Goal: Information Seeking & Learning: Learn about a topic

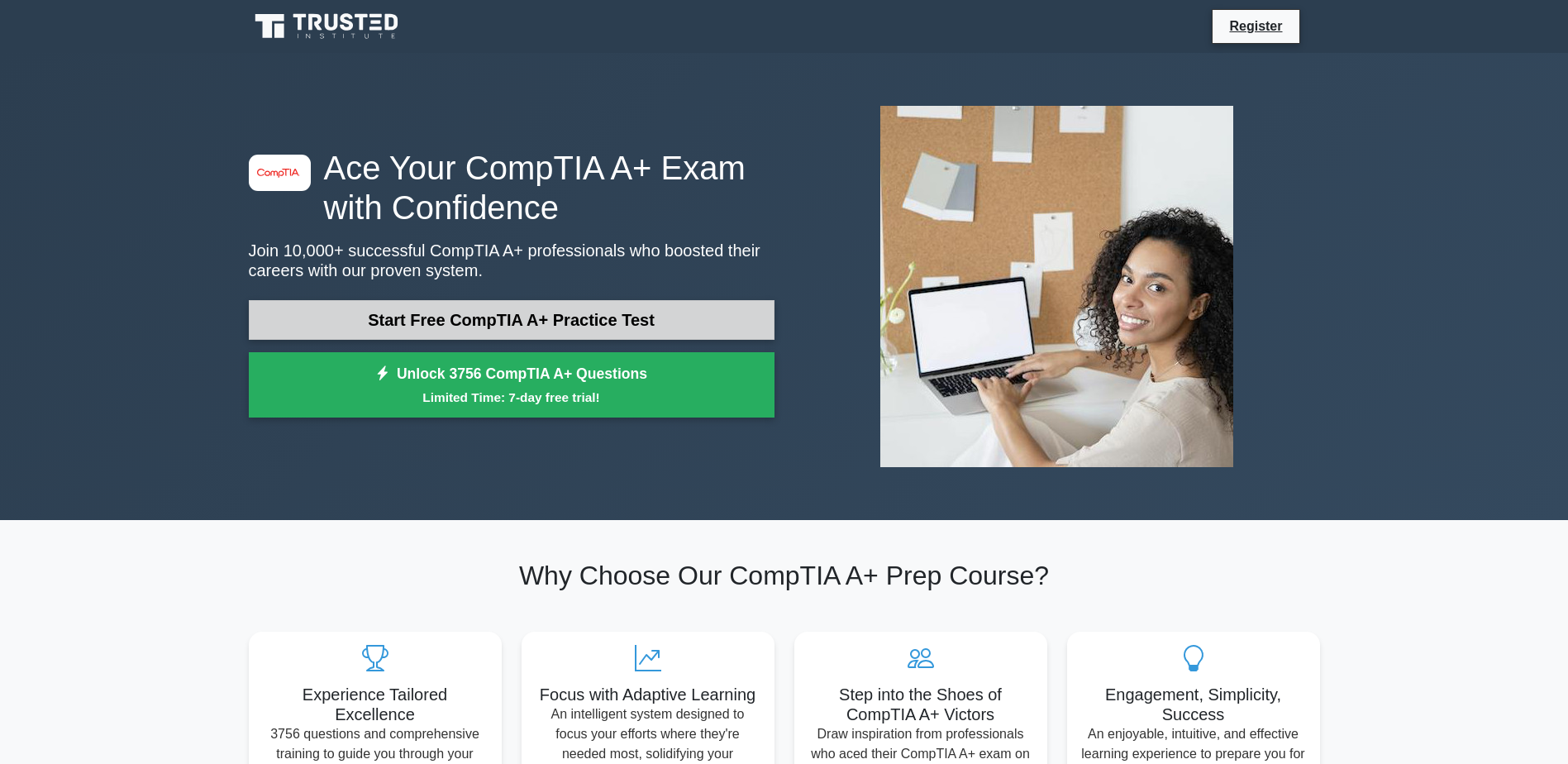
click at [576, 320] on link "Start Free CompTIA A+ Practice Test" at bounding box center [511, 319] width 525 height 39
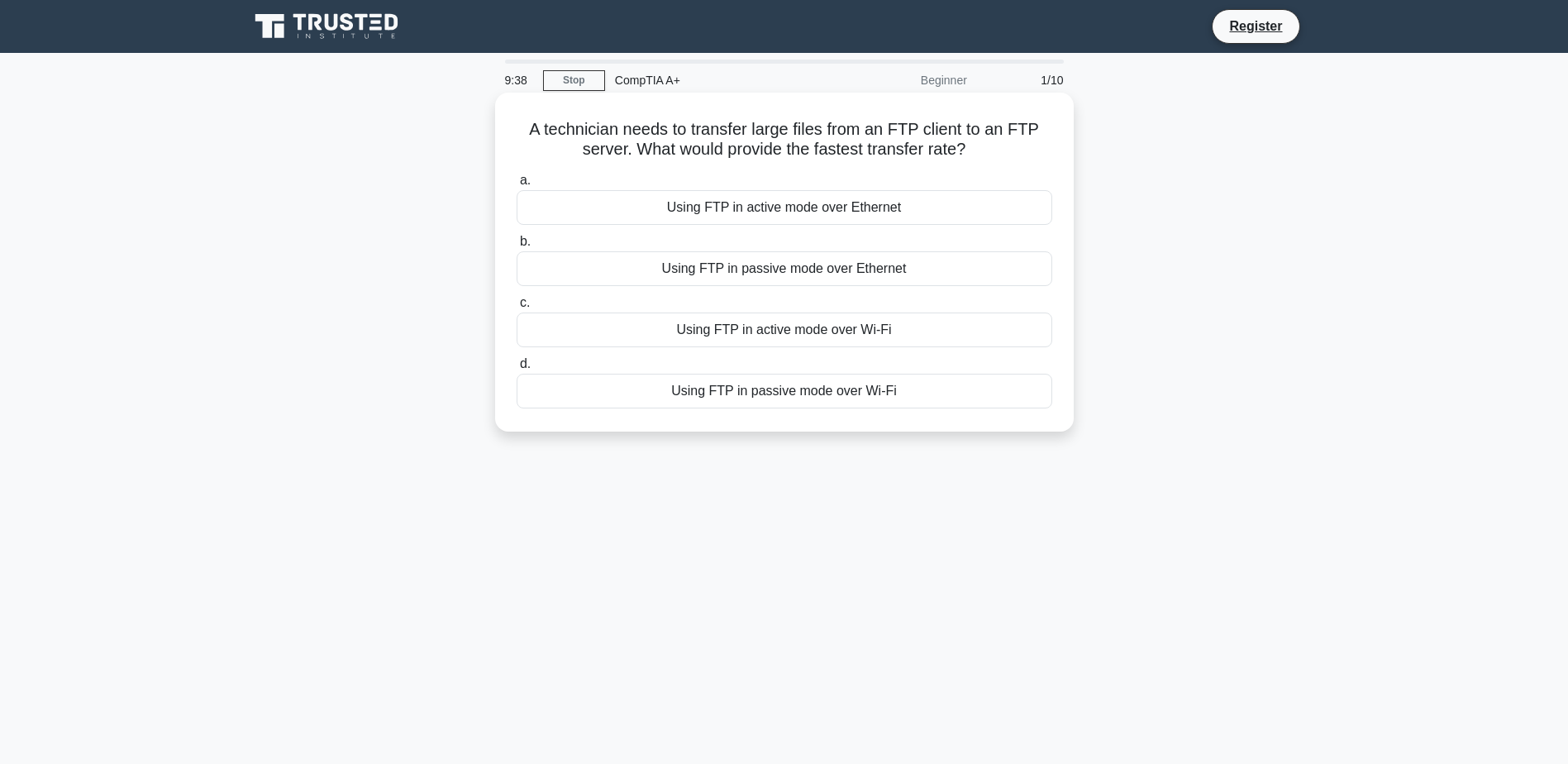
click at [902, 325] on div "Using FTP in active mode over Wi-Fi" at bounding box center [784, 329] width 535 height 35
click at [516, 309] on input "c. Using FTP in active mode over Wi-Fi" at bounding box center [516, 303] width 0 height 11
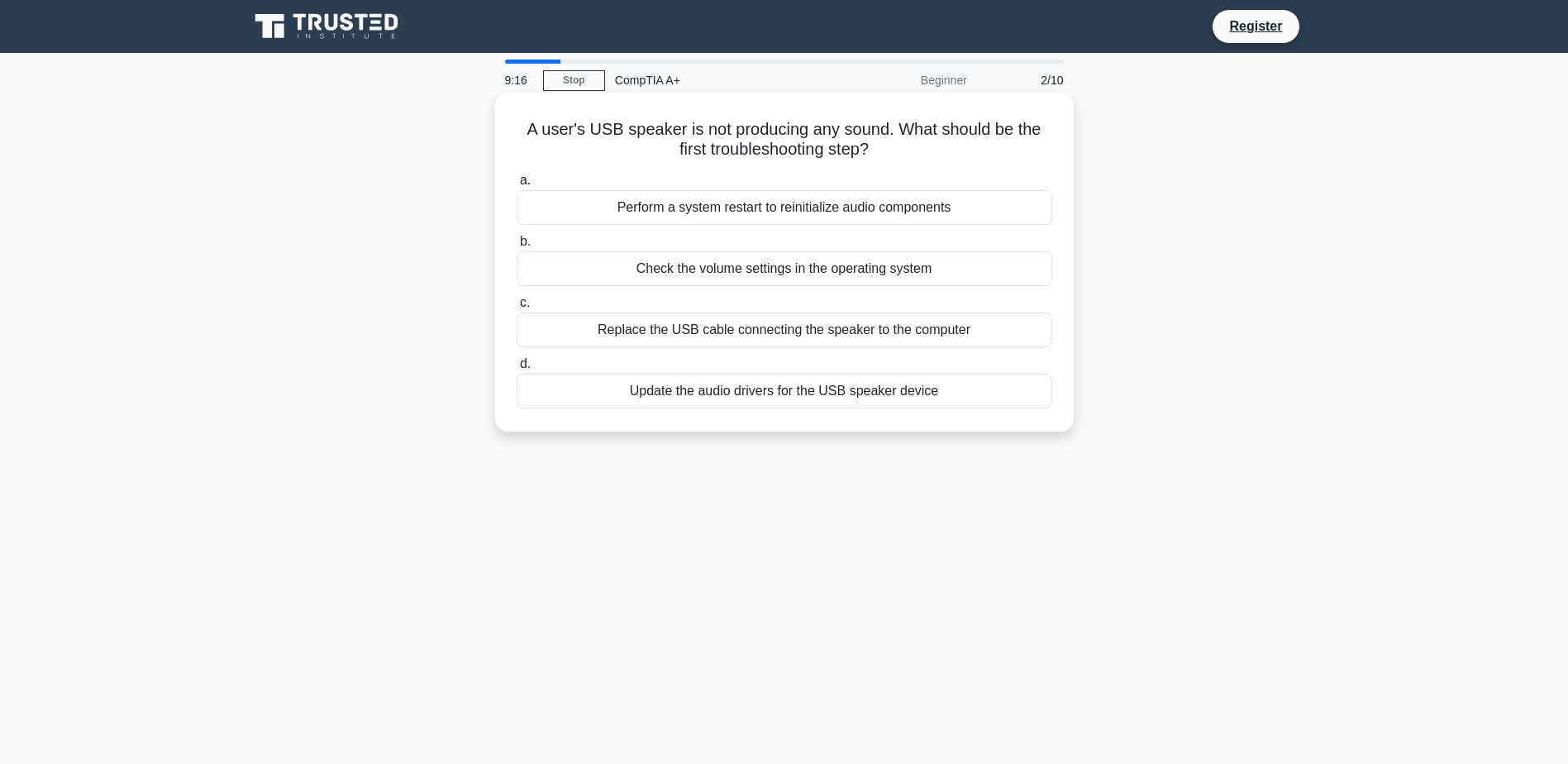
click at [909, 272] on div "Check the volume settings in the operating system" at bounding box center [784, 268] width 535 height 35
click at [516, 247] on input "b. Check the volume settings in the operating system" at bounding box center [516, 242] width 0 height 11
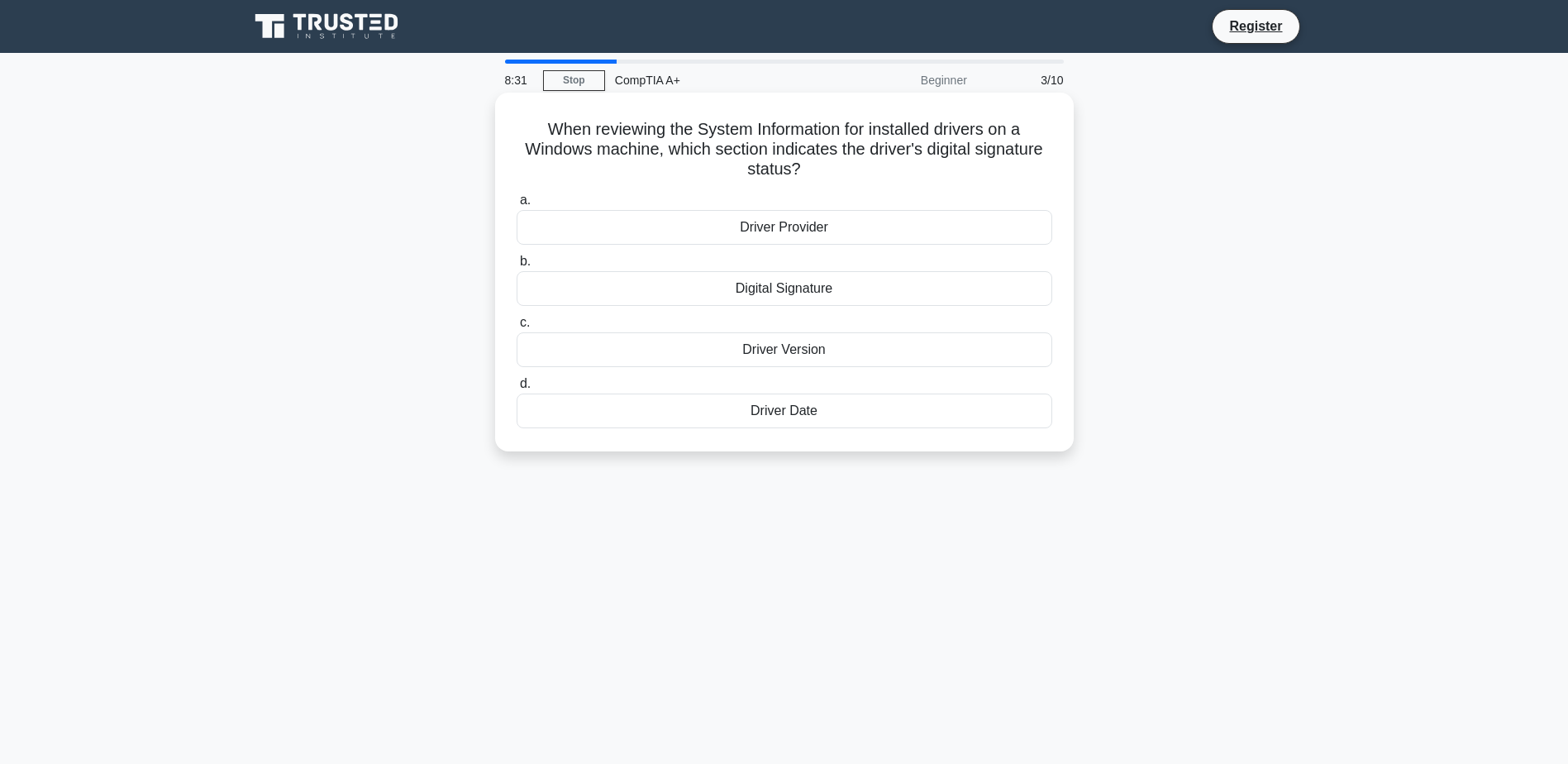
click at [865, 284] on div "Digital Signature" at bounding box center [784, 288] width 535 height 35
click at [516, 267] on input "b. Digital Signature" at bounding box center [516, 261] width 0 height 11
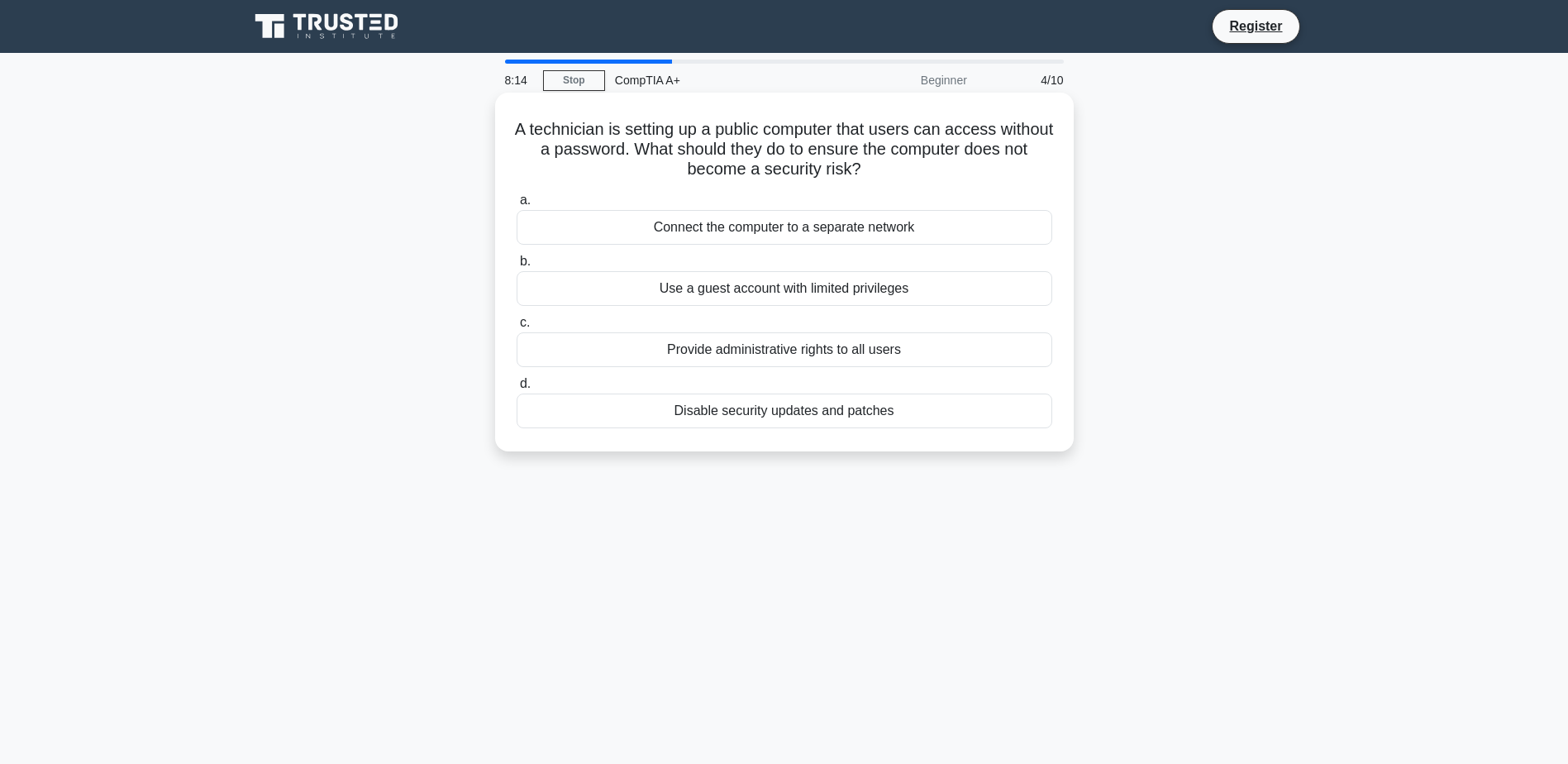
click at [954, 295] on div "Use a guest account with limited privileges" at bounding box center [784, 288] width 535 height 35
click at [516, 267] on input "b. Use a guest account with limited privileges" at bounding box center [516, 261] width 0 height 11
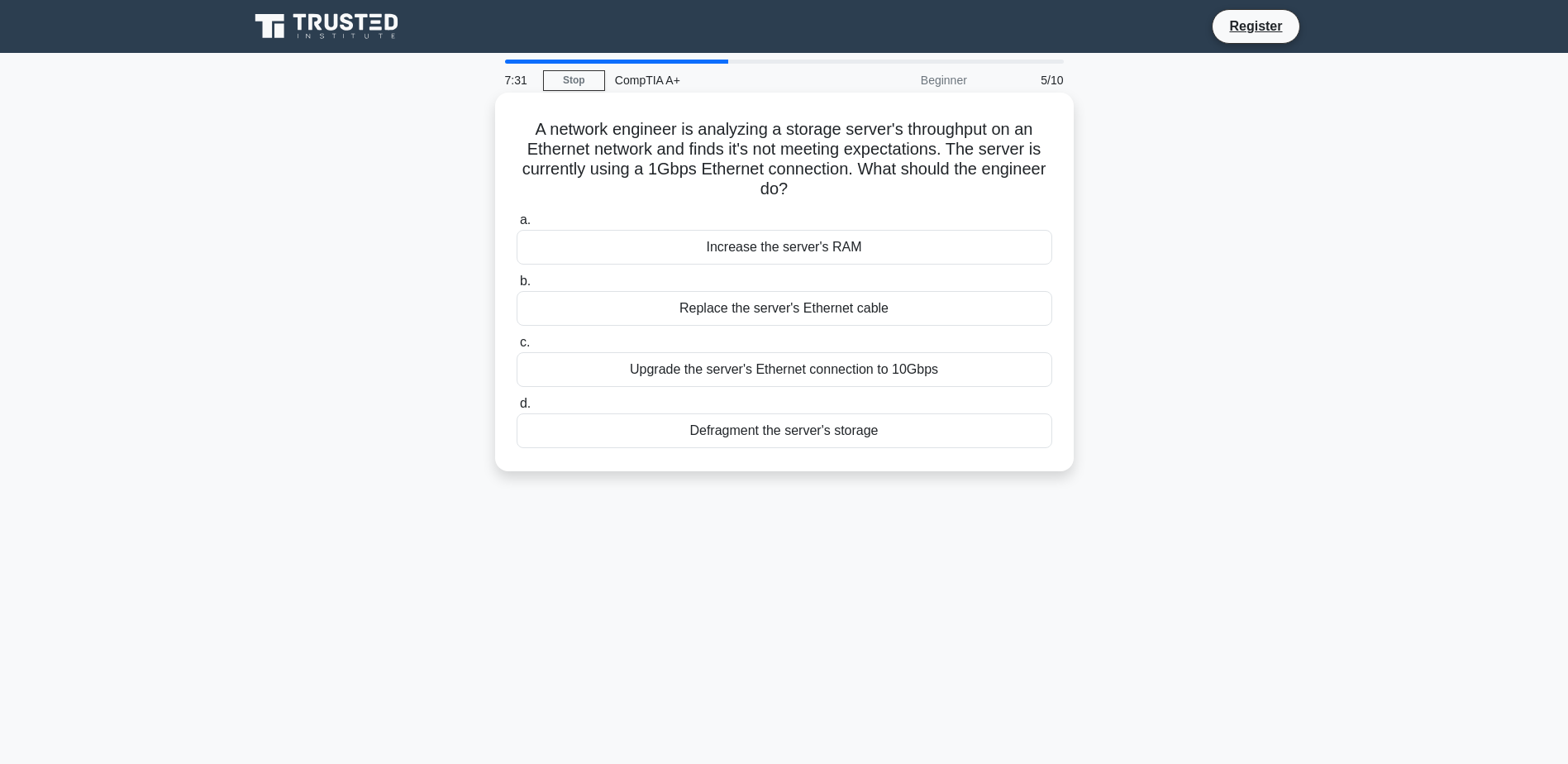
click at [949, 368] on div "Upgrade the server's Ethernet connection to 10Gbps" at bounding box center [784, 369] width 535 height 35
click at [516, 348] on input "c. Upgrade the server's Ethernet connection to 10Gbps" at bounding box center [516, 342] width 0 height 11
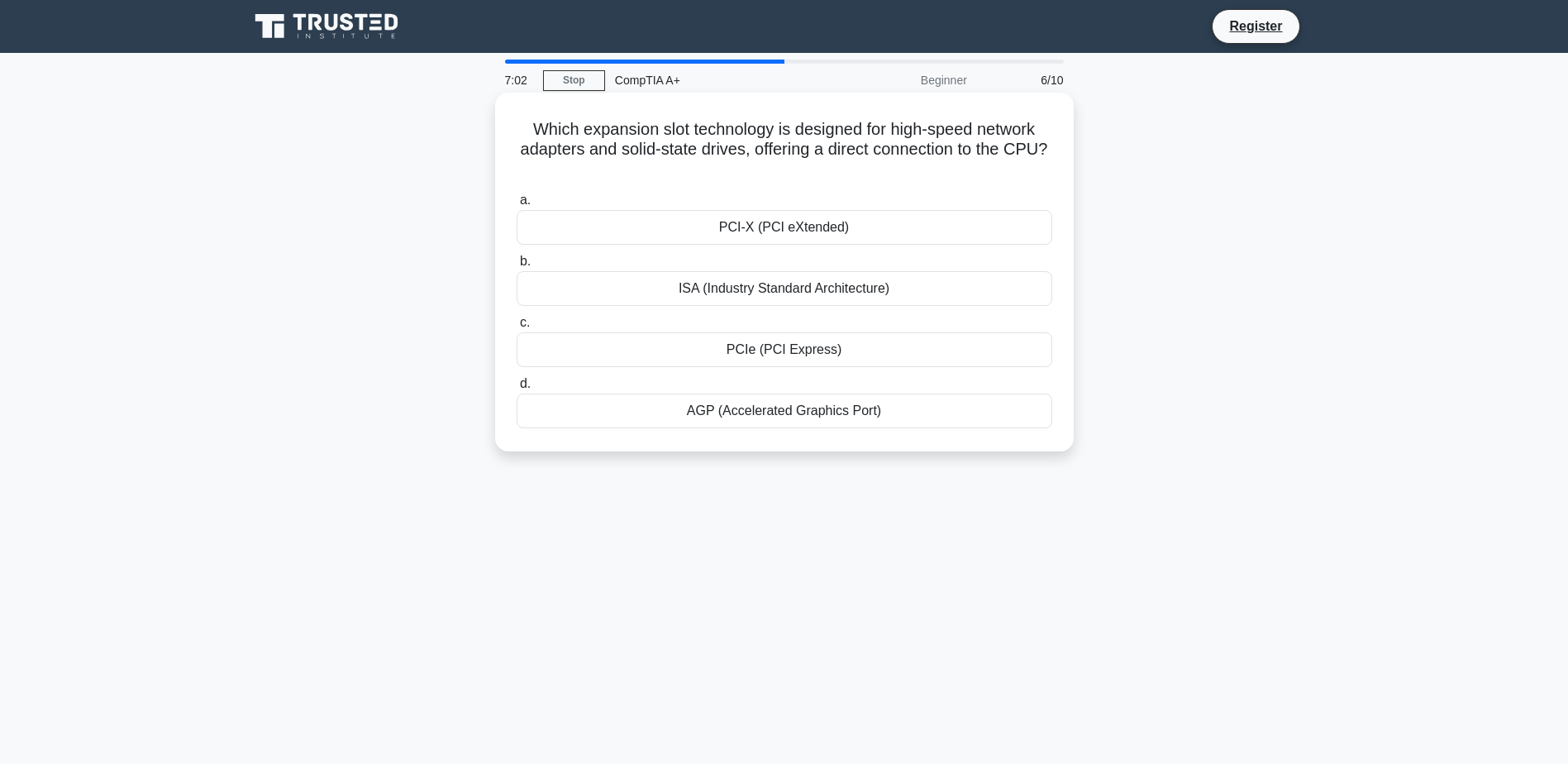
click at [920, 293] on div "ISA (Industry Standard Architecture)" at bounding box center [784, 288] width 535 height 35
click at [516, 267] on input "b. ISA (Industry Standard Architecture)" at bounding box center [516, 261] width 0 height 11
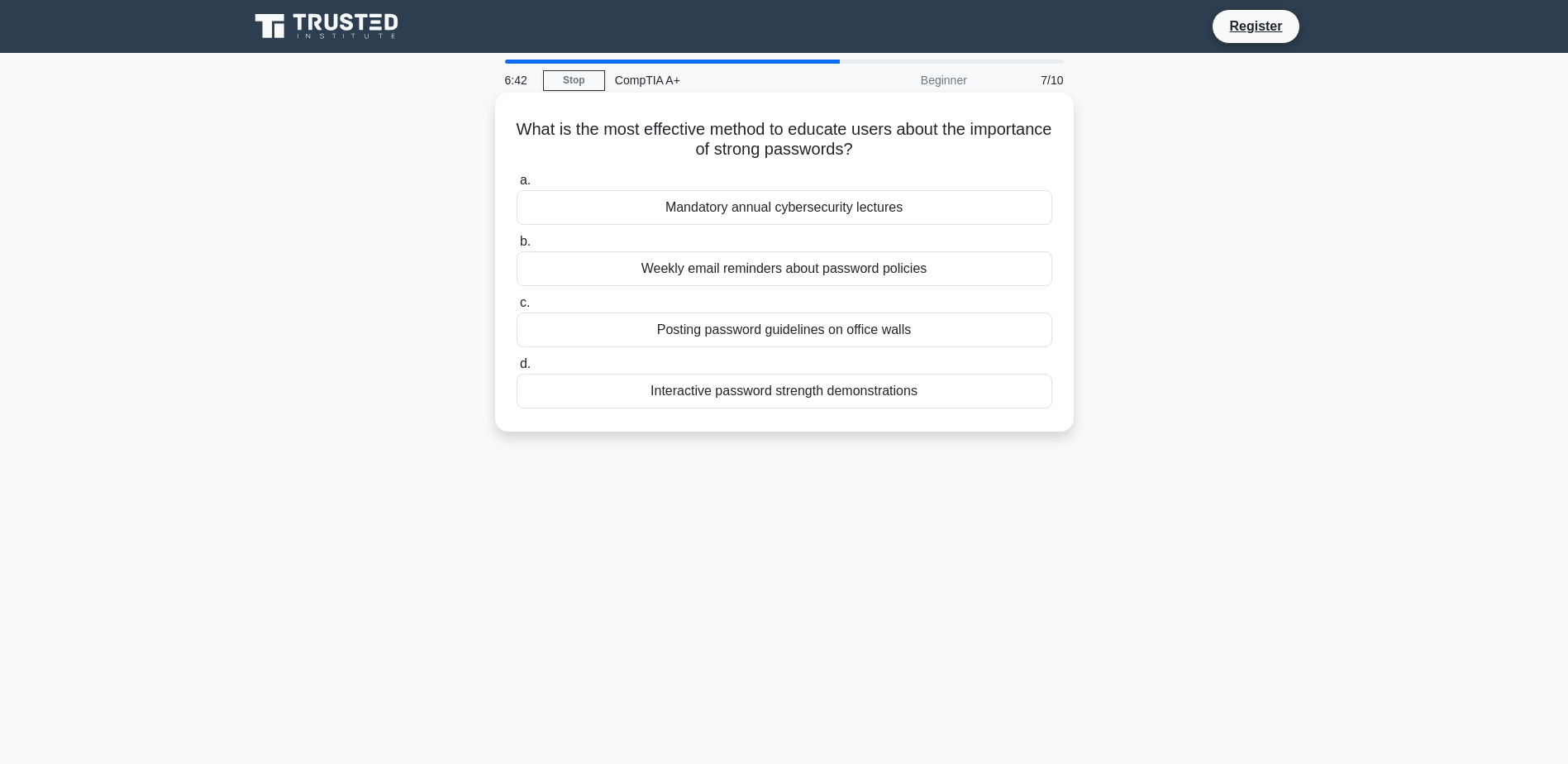
click at [924, 389] on div "Interactive password strength demonstrations" at bounding box center [784, 390] width 535 height 35
click at [516, 370] on input "d. Interactive password strength demonstrations" at bounding box center [516, 364] width 0 height 11
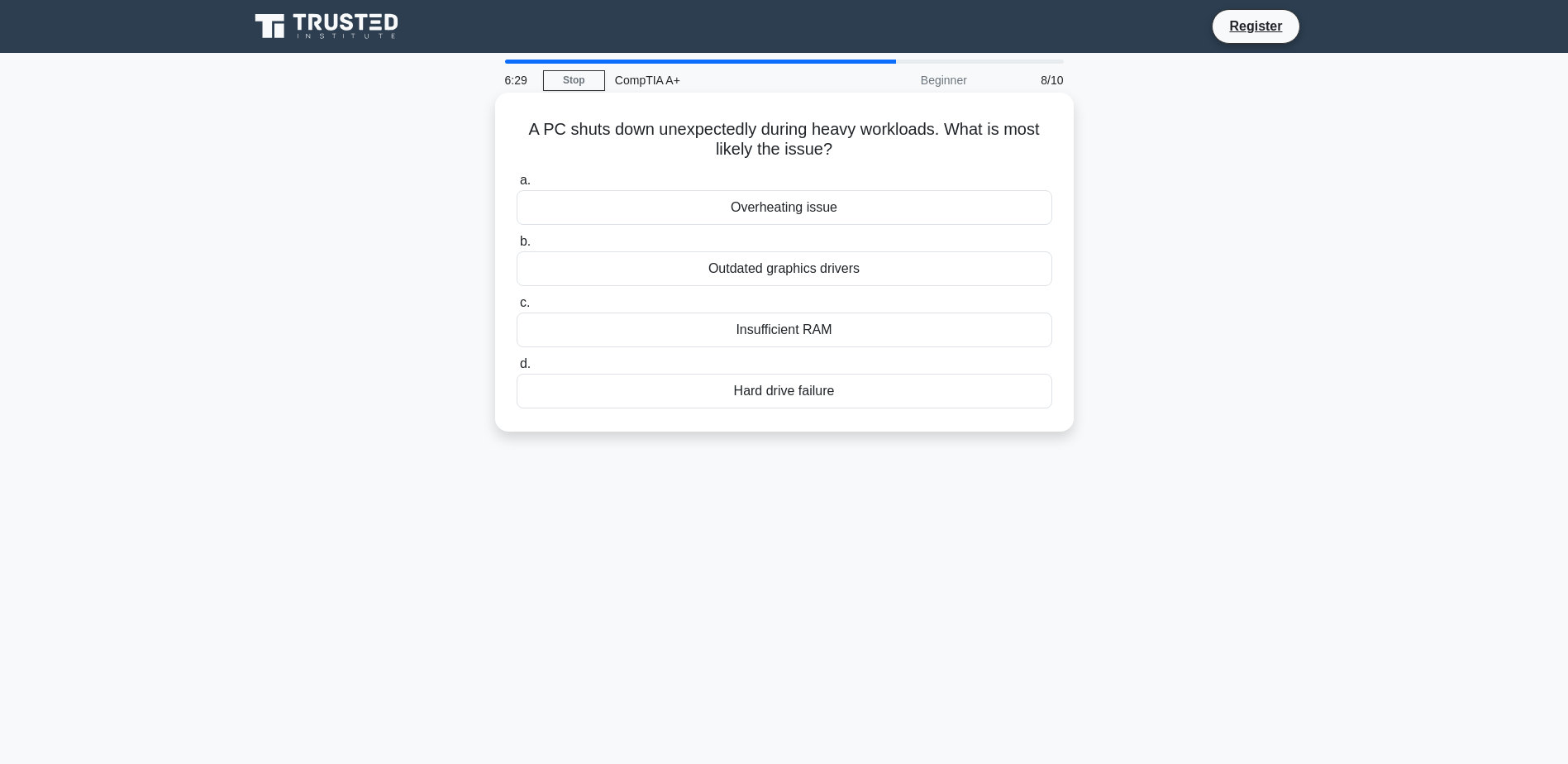
click at [838, 388] on div "Hard drive failure" at bounding box center [784, 390] width 535 height 35
click at [516, 370] on input "d. Hard drive failure" at bounding box center [516, 364] width 0 height 11
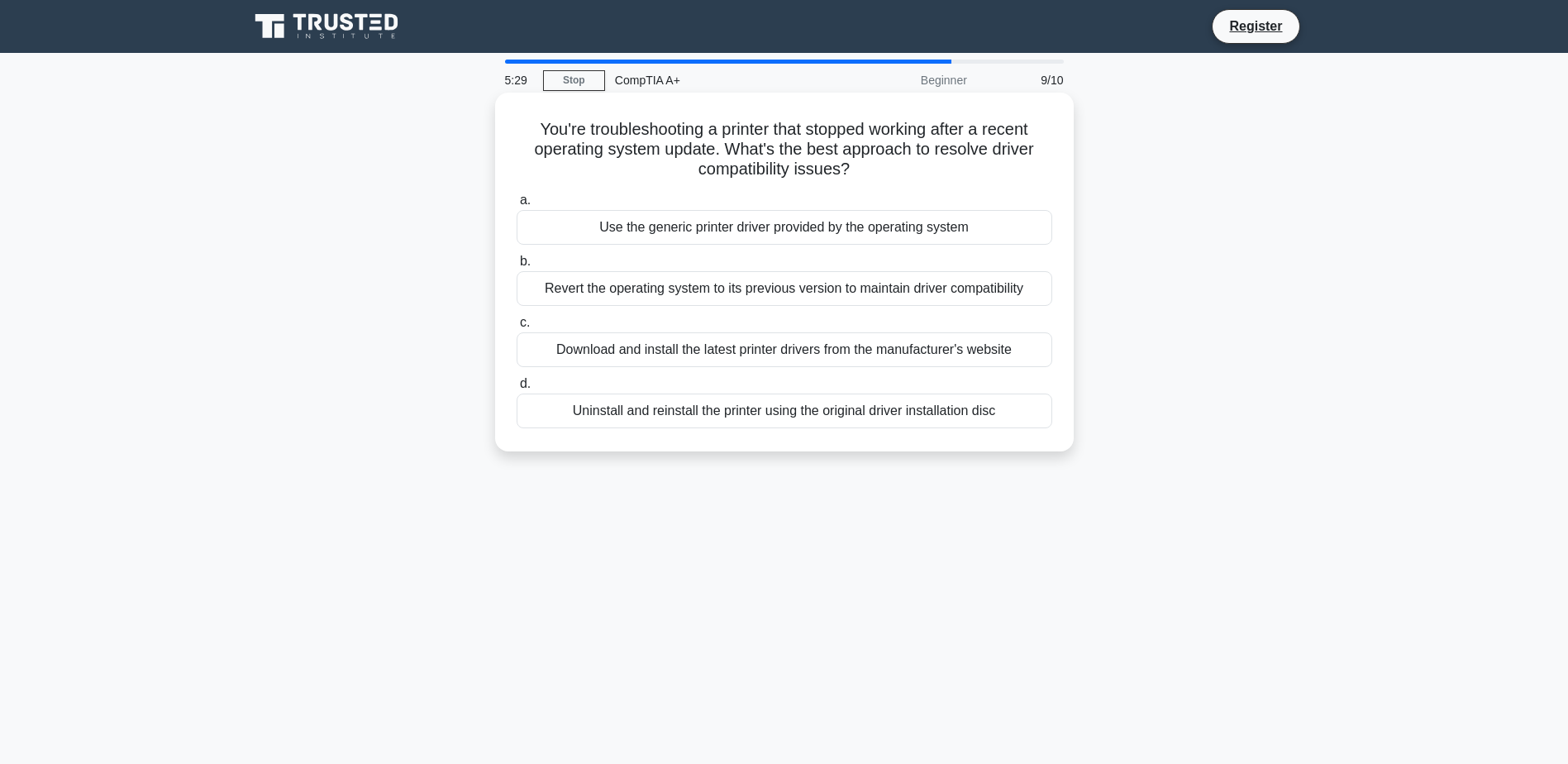
click at [974, 412] on div "Uninstall and reinstall the printer using the original driver installation disc" at bounding box center [784, 410] width 535 height 35
click at [516, 389] on input "d. Uninstall and reinstall the printer using the original driver installation d…" at bounding box center [516, 383] width 0 height 11
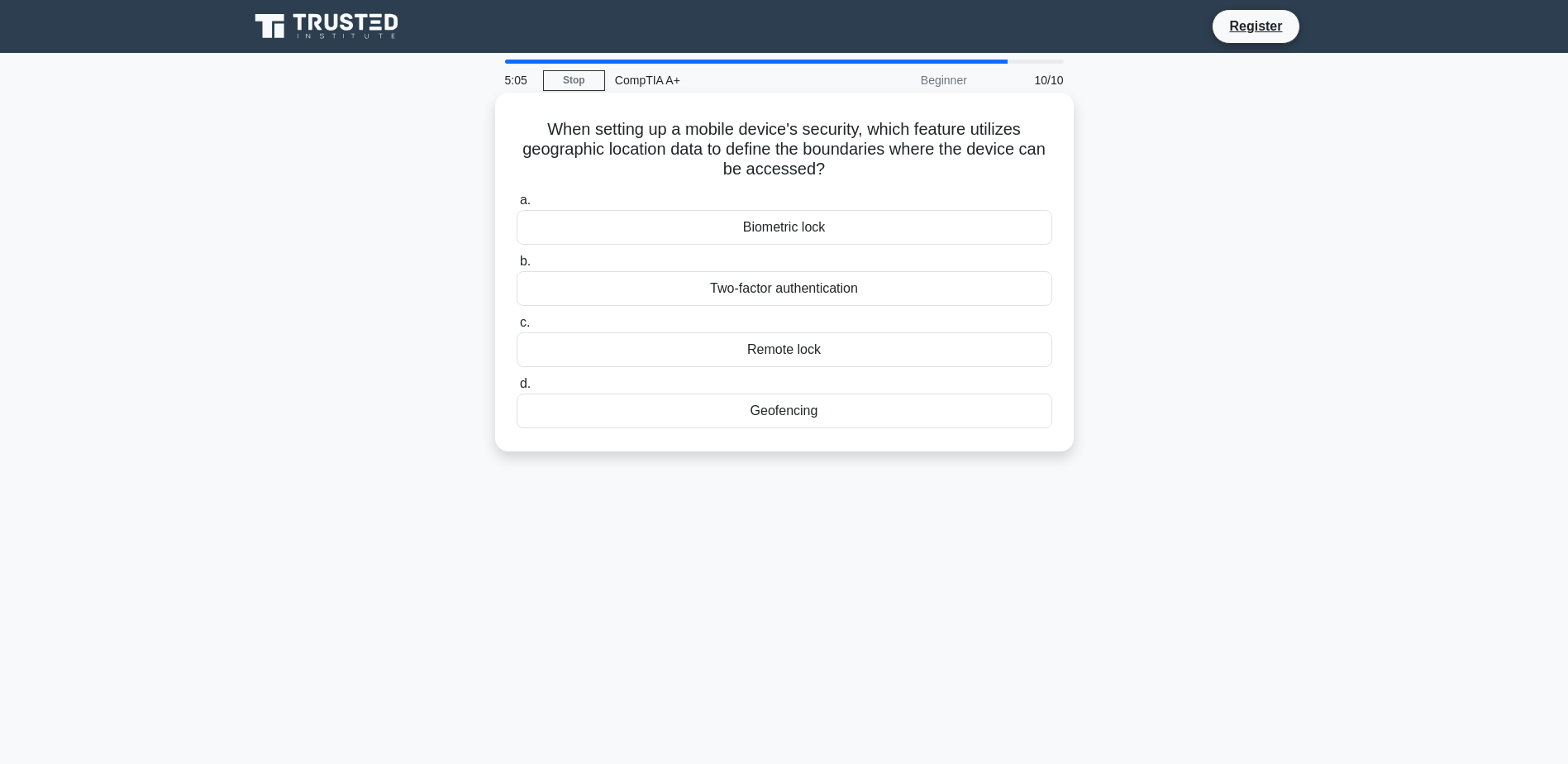
click at [842, 415] on div "Geofencing" at bounding box center [784, 410] width 535 height 35
click at [516, 389] on input "d. Geofencing" at bounding box center [516, 383] width 0 height 11
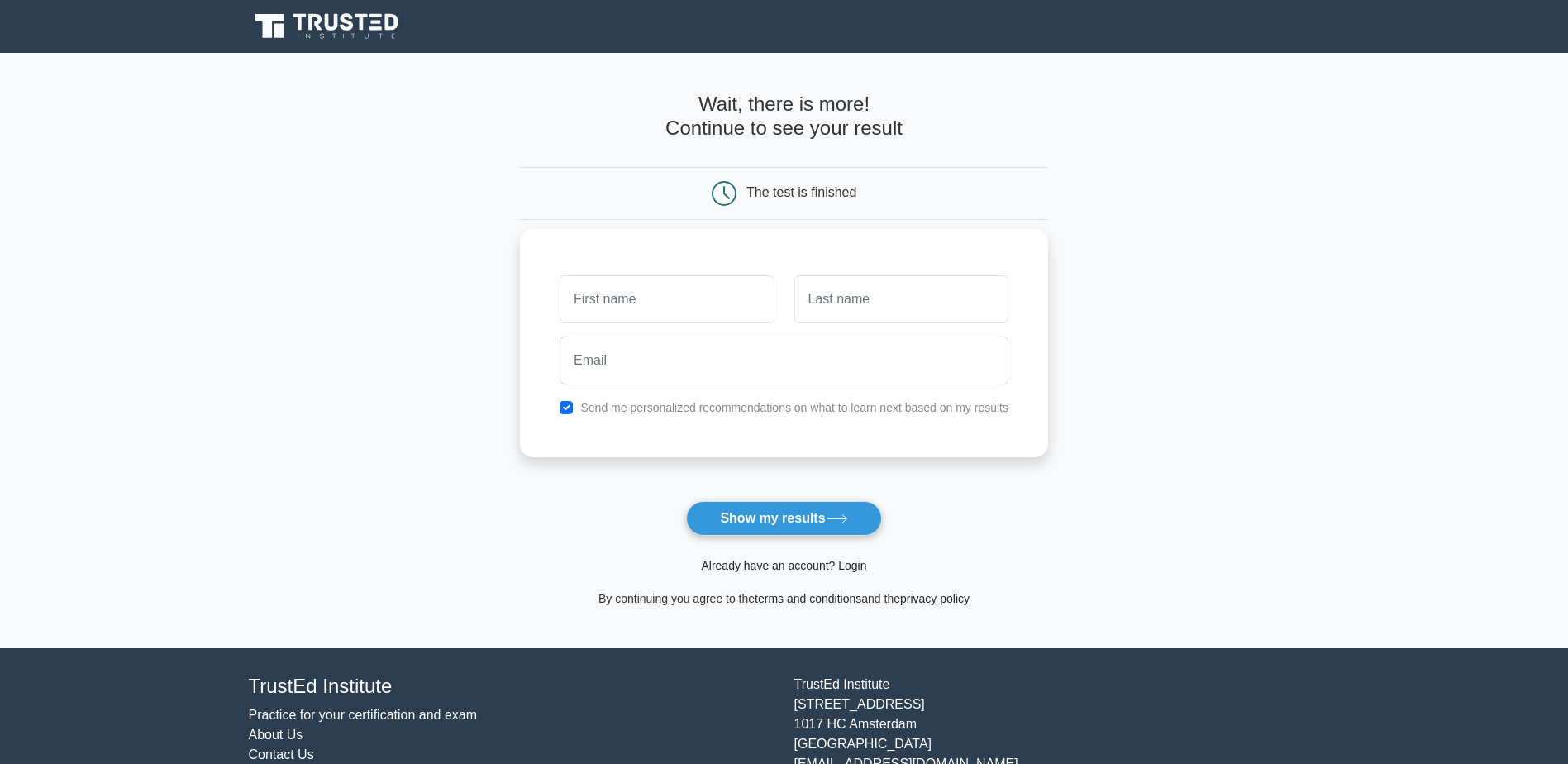
click at [622, 295] on input "text" at bounding box center [666, 299] width 214 height 48
type input "[PERSON_NAME]"
click at [821, 295] on input "text" at bounding box center [901, 299] width 214 height 48
type input "[PERSON_NAME]"
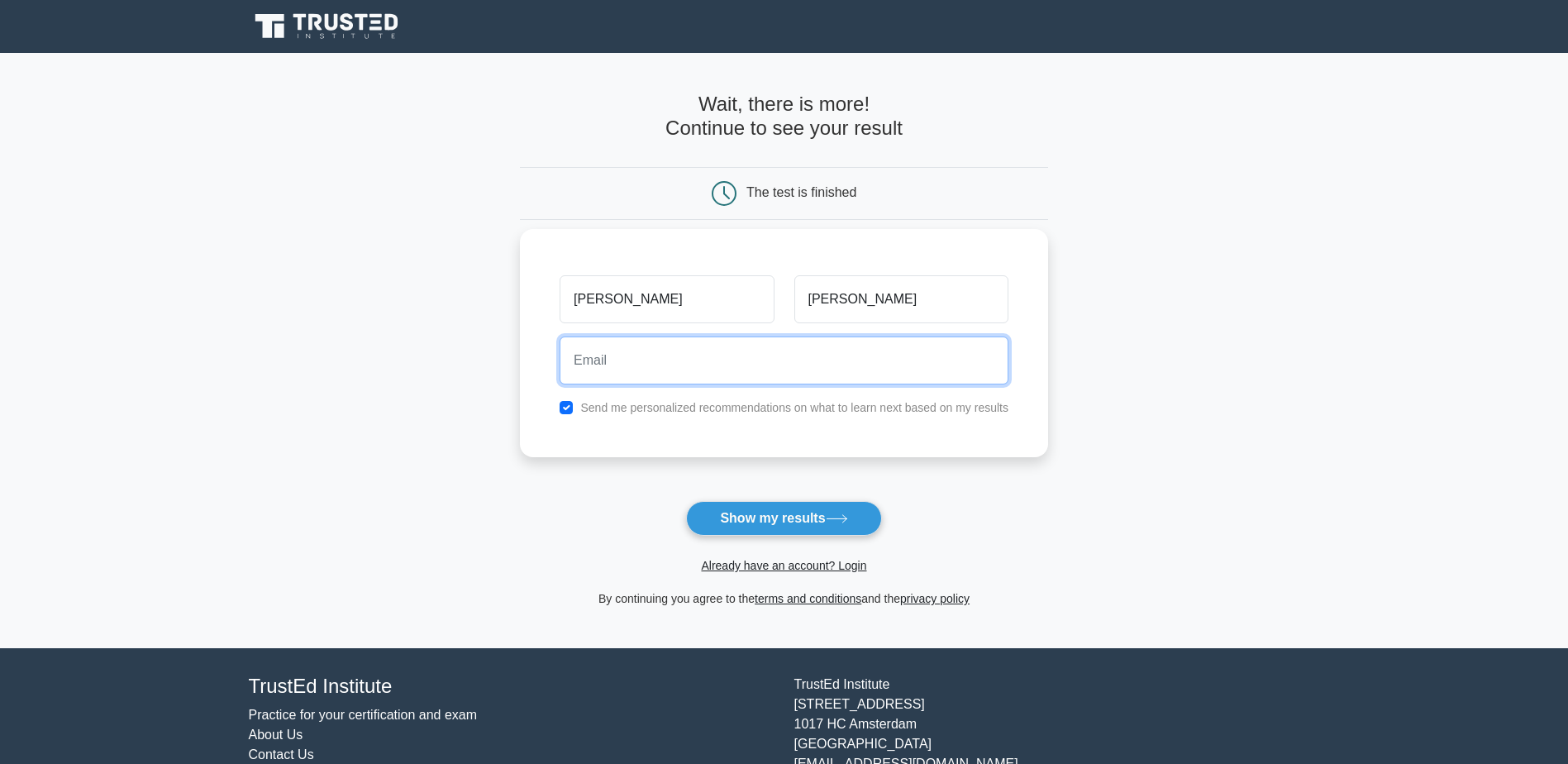
click at [661, 368] on input "email" at bounding box center [784, 360] width 448 height 48
type input "[PERSON_NAME][EMAIL_ADDRESS][DOMAIN_NAME]"
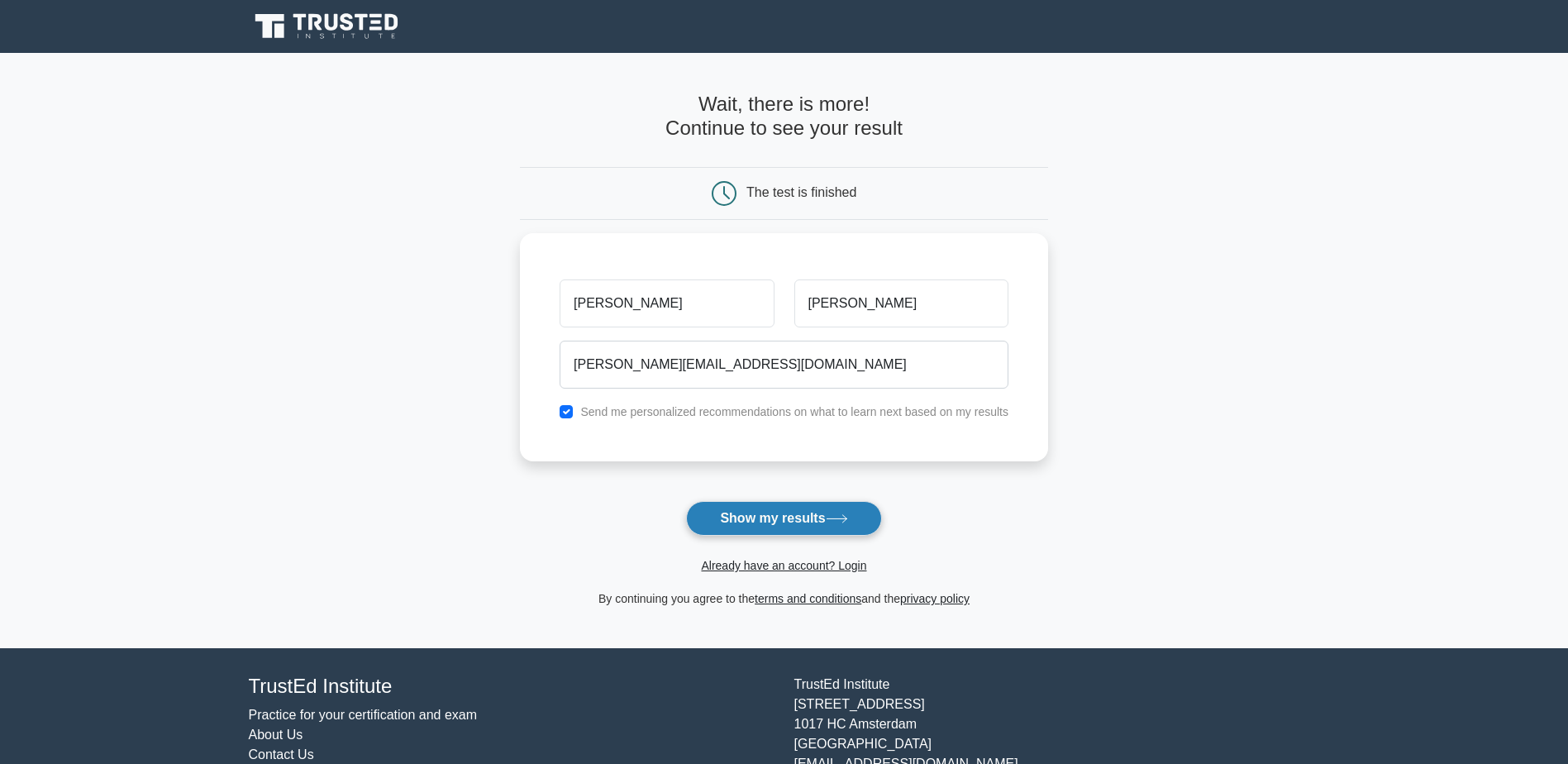
click at [797, 516] on button "Show my results" at bounding box center [784, 518] width 195 height 35
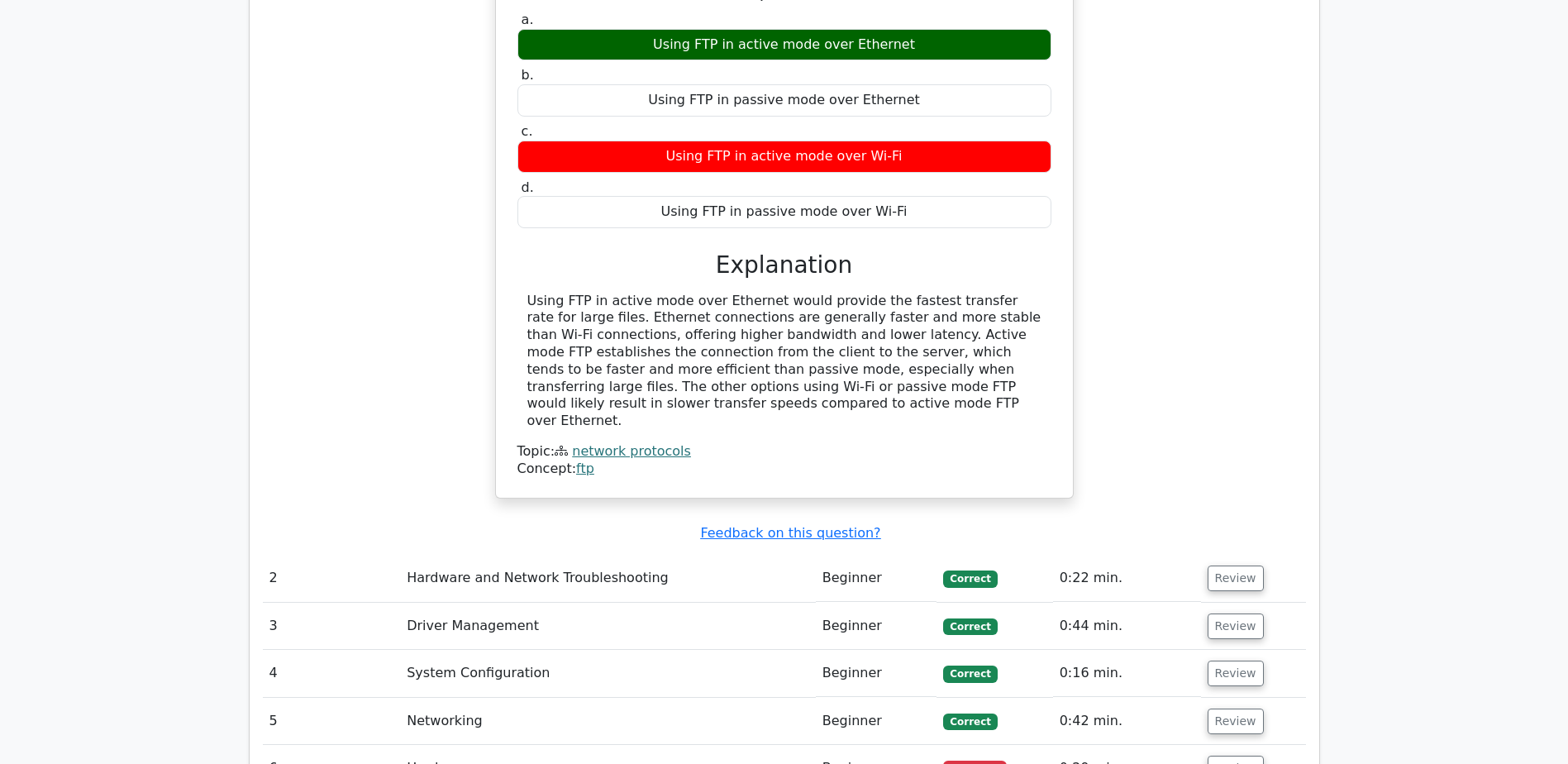
scroll to position [1570, 0]
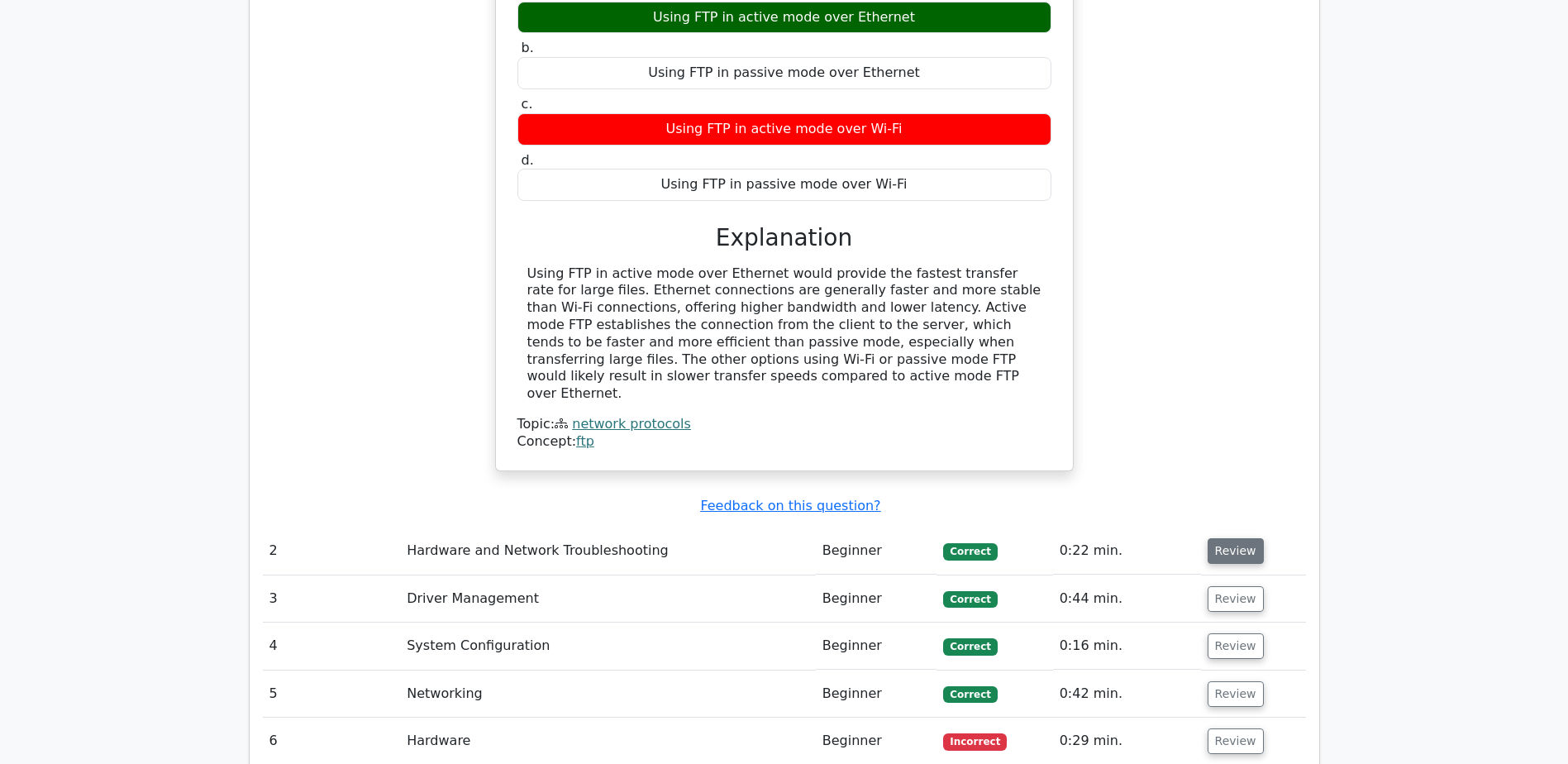
click at [1235, 538] on button "Review" at bounding box center [1235, 551] width 56 height 26
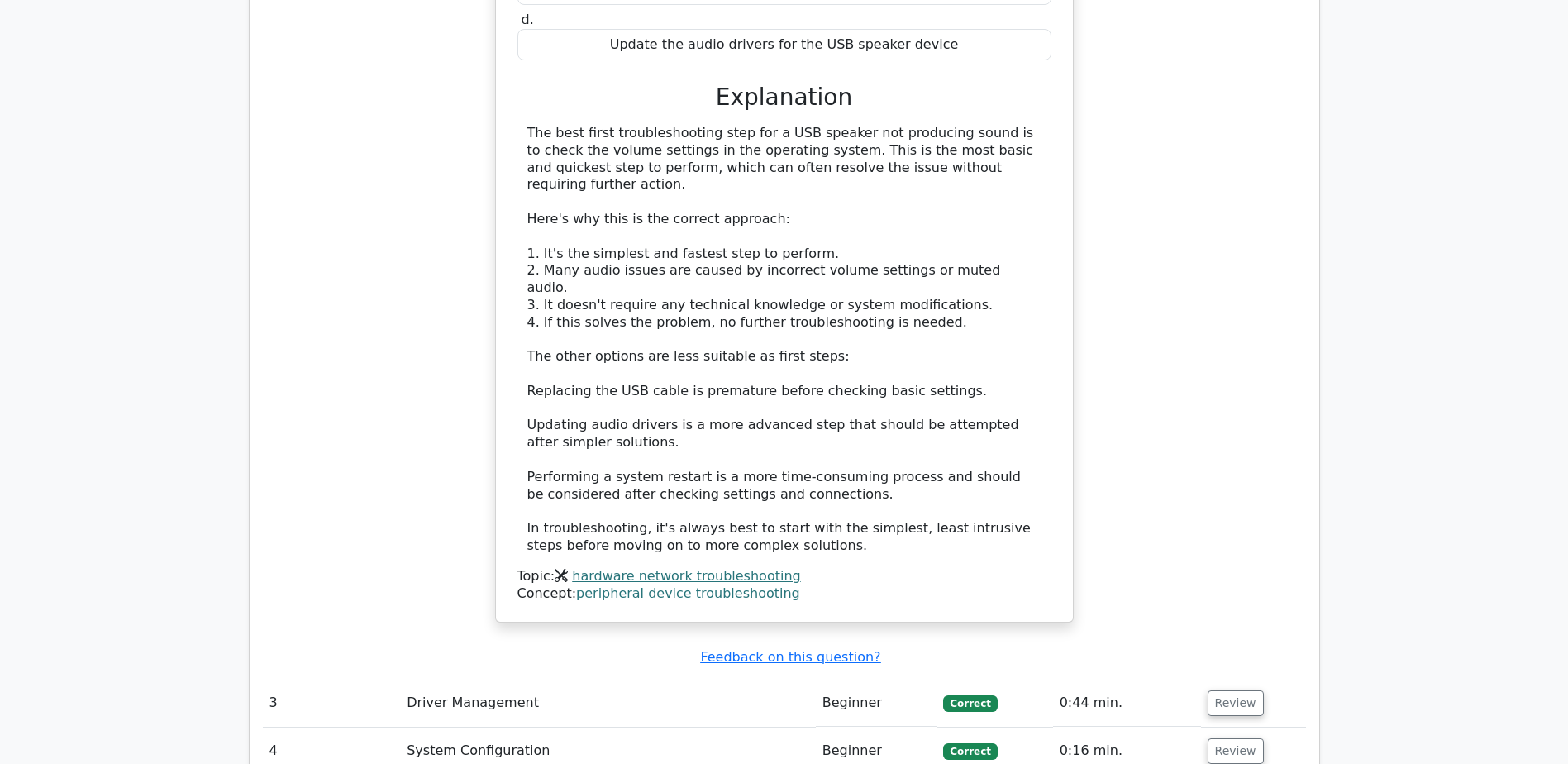
scroll to position [2501, 0]
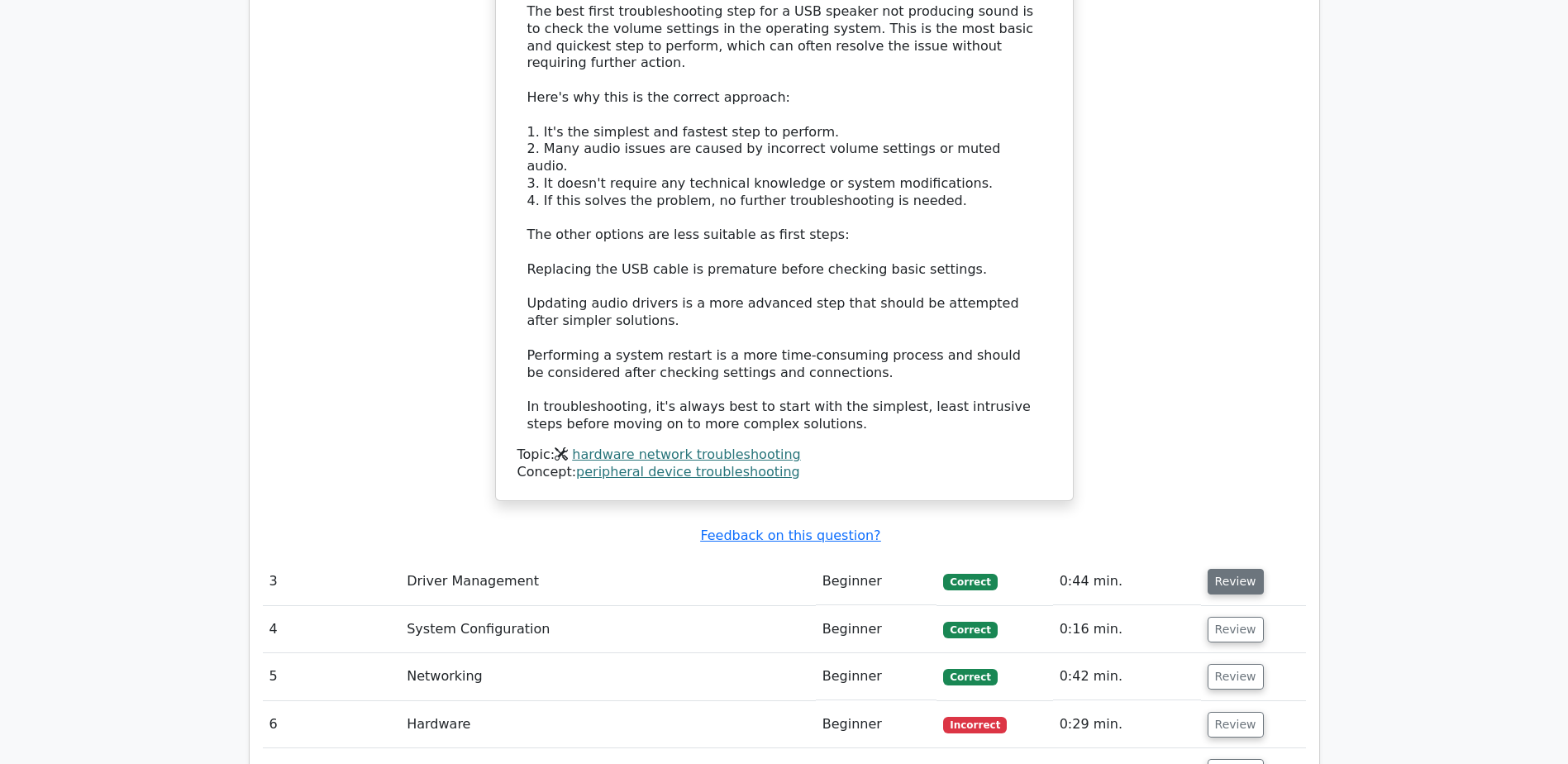
click at [1229, 569] on button "Review" at bounding box center [1235, 582] width 56 height 26
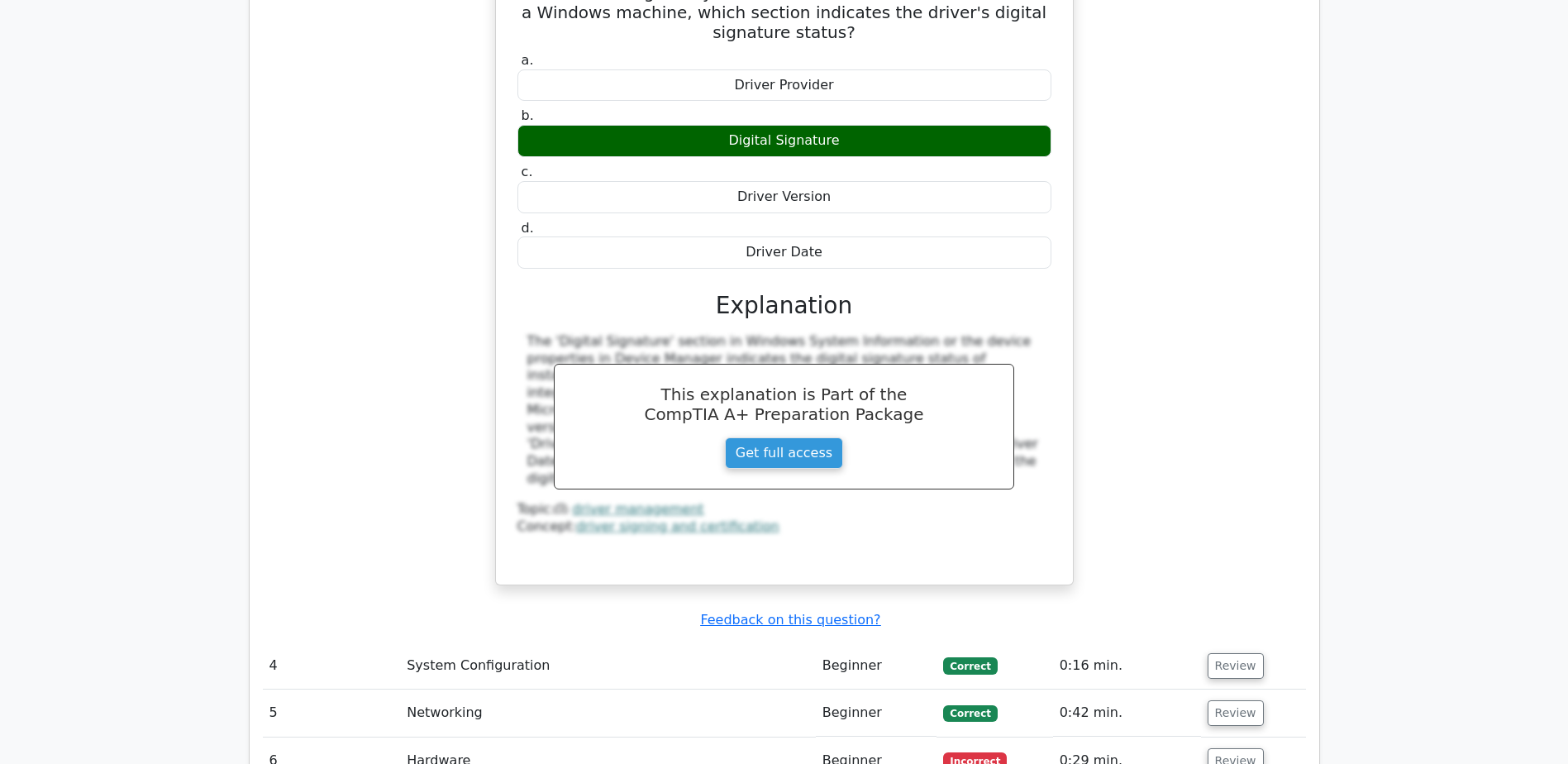
scroll to position [3162, 0]
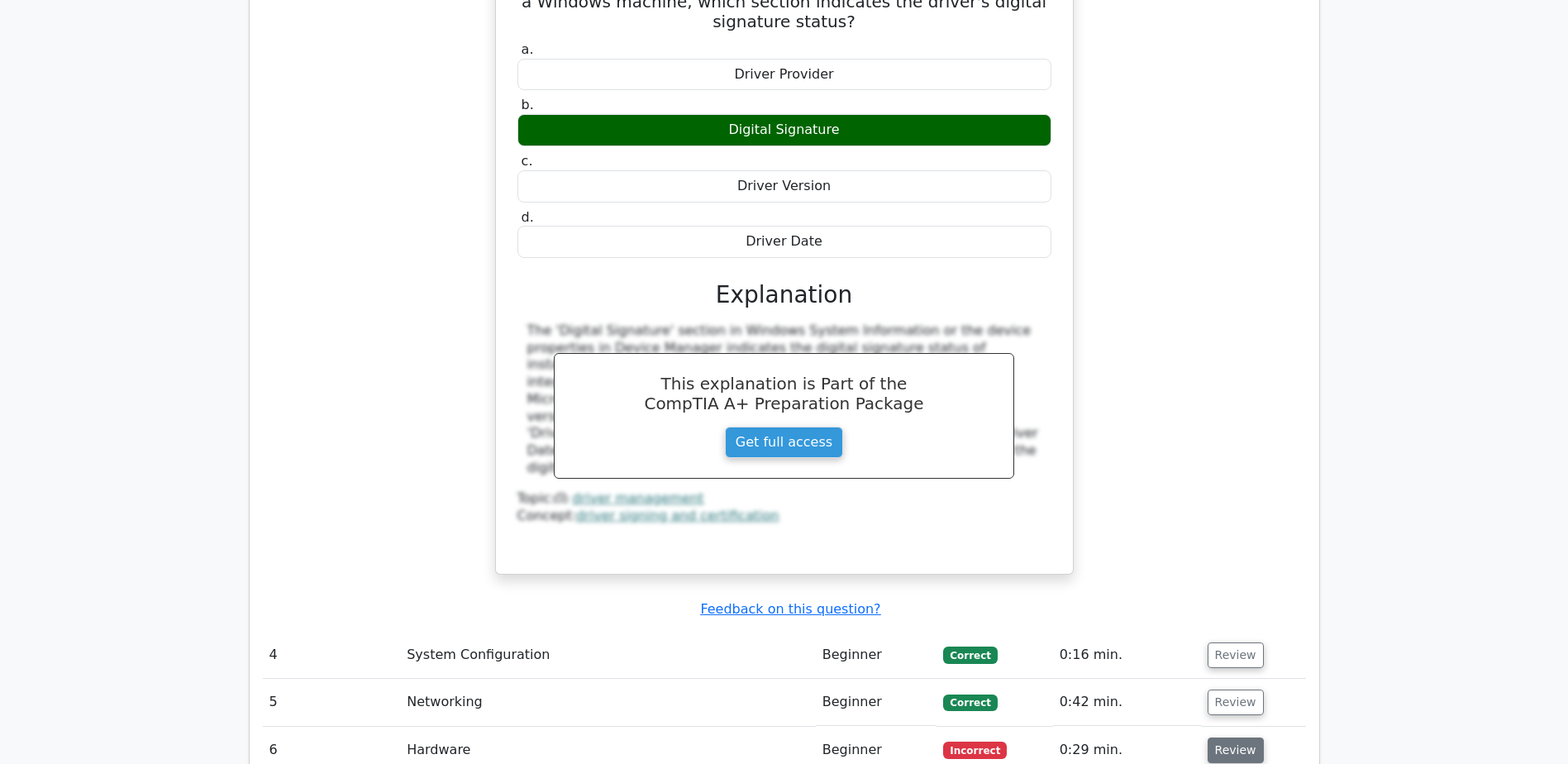
click at [1219, 737] on button "Review" at bounding box center [1235, 750] width 56 height 26
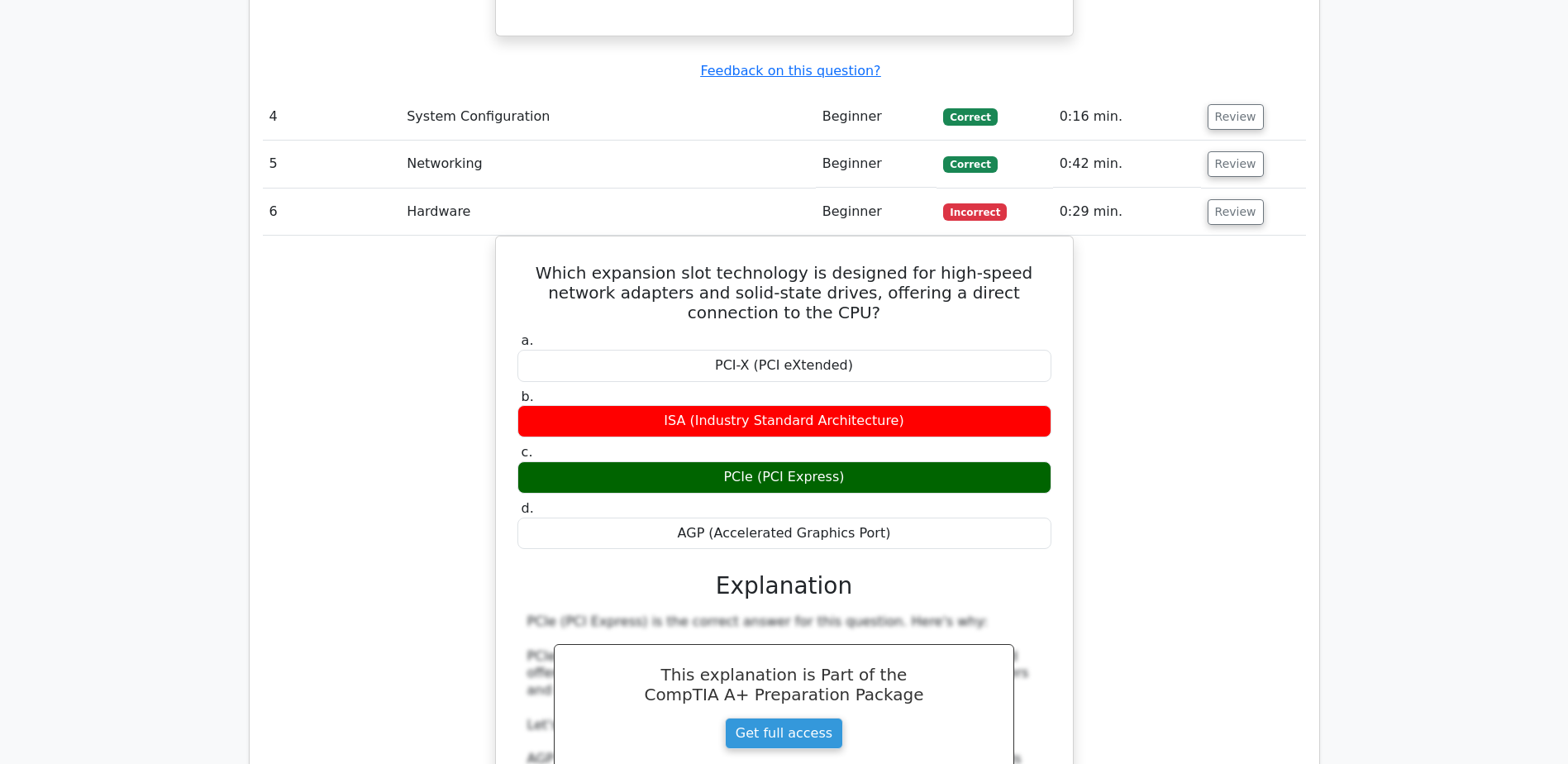
scroll to position [3824, 0]
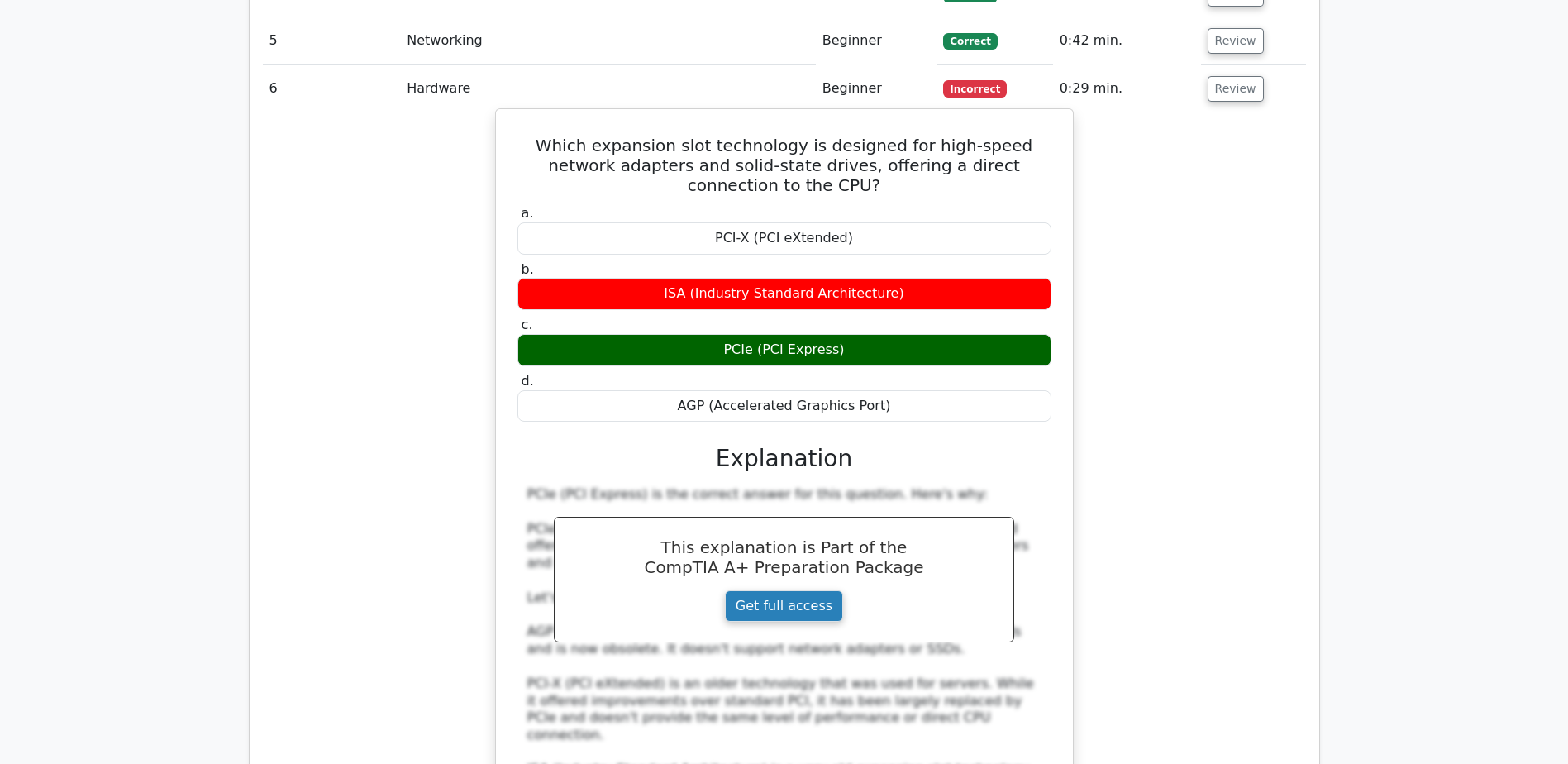
click at [778, 590] on link "Get full access" at bounding box center [784, 606] width 118 height 32
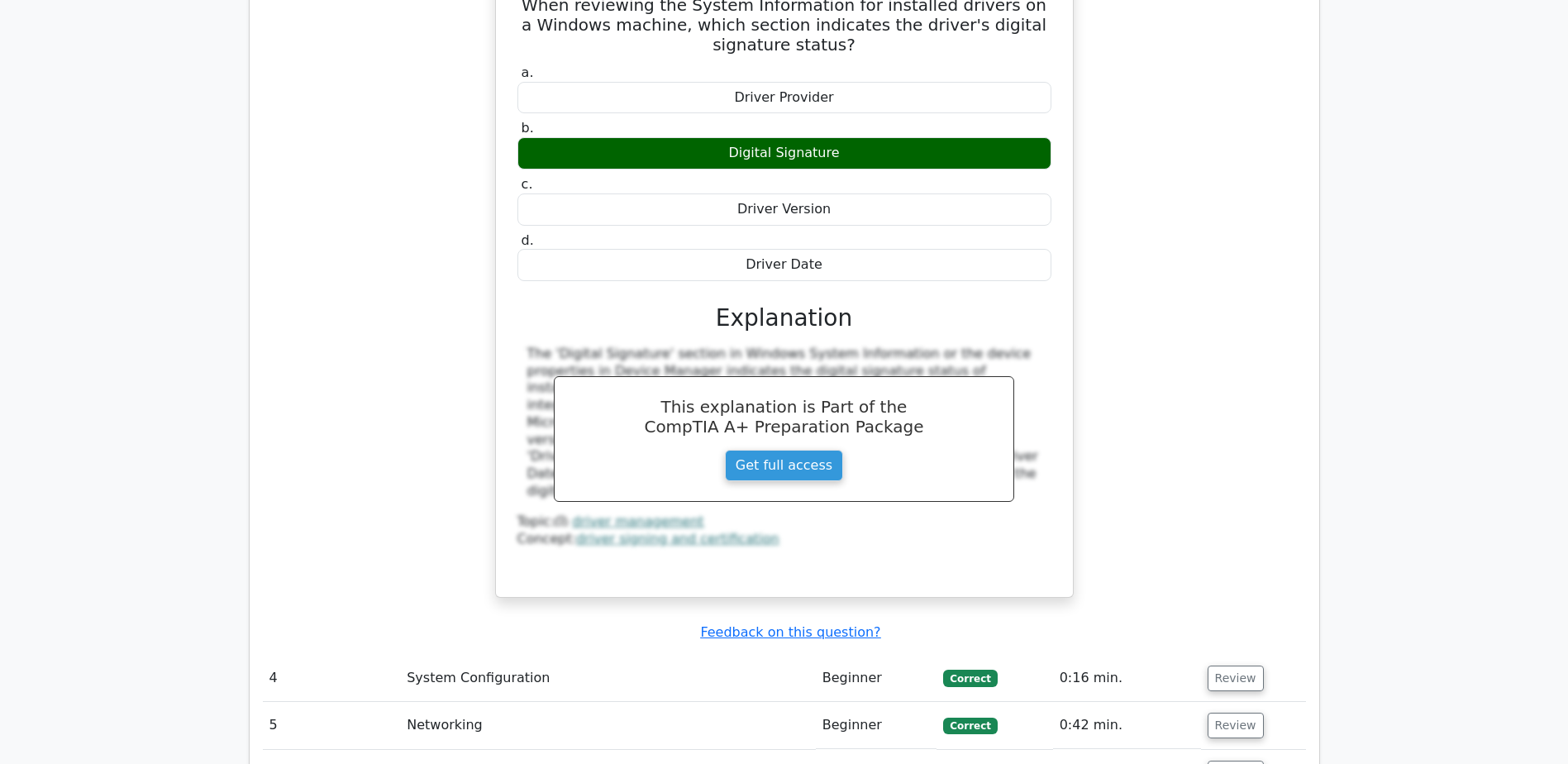
scroll to position [3162, 0]
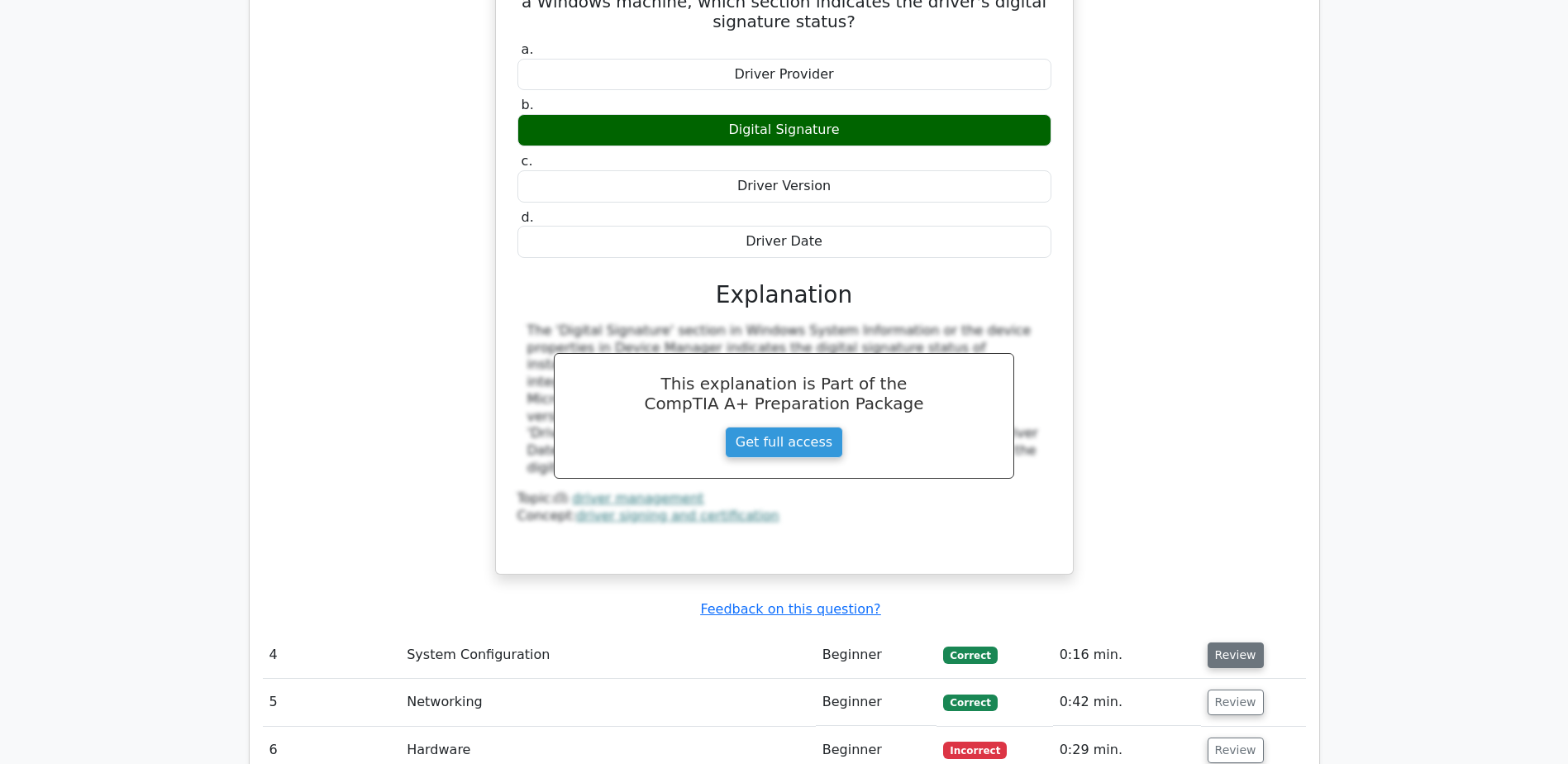
click at [1222, 643] on button "Review" at bounding box center [1235, 656] width 56 height 26
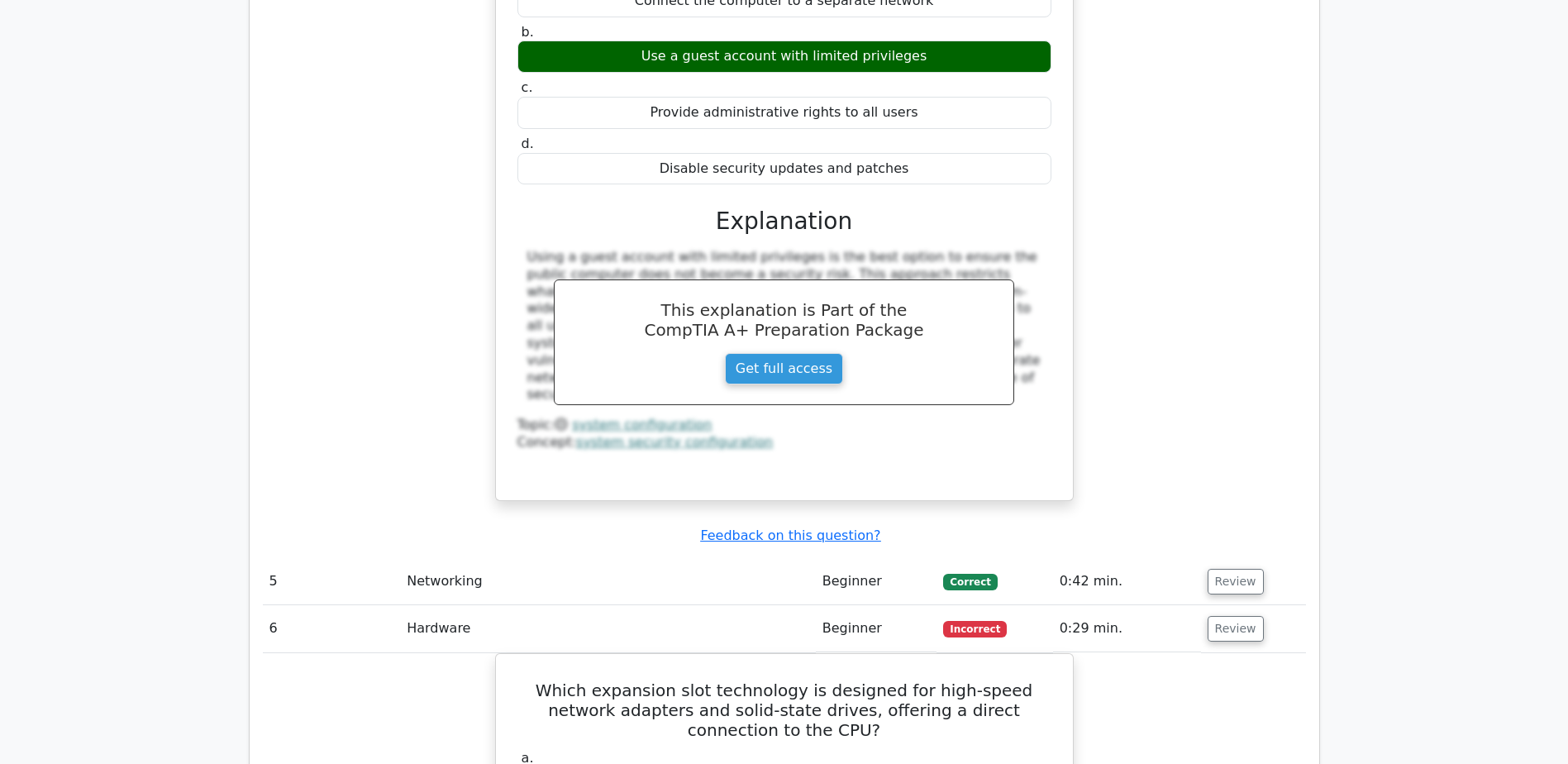
scroll to position [3989, 0]
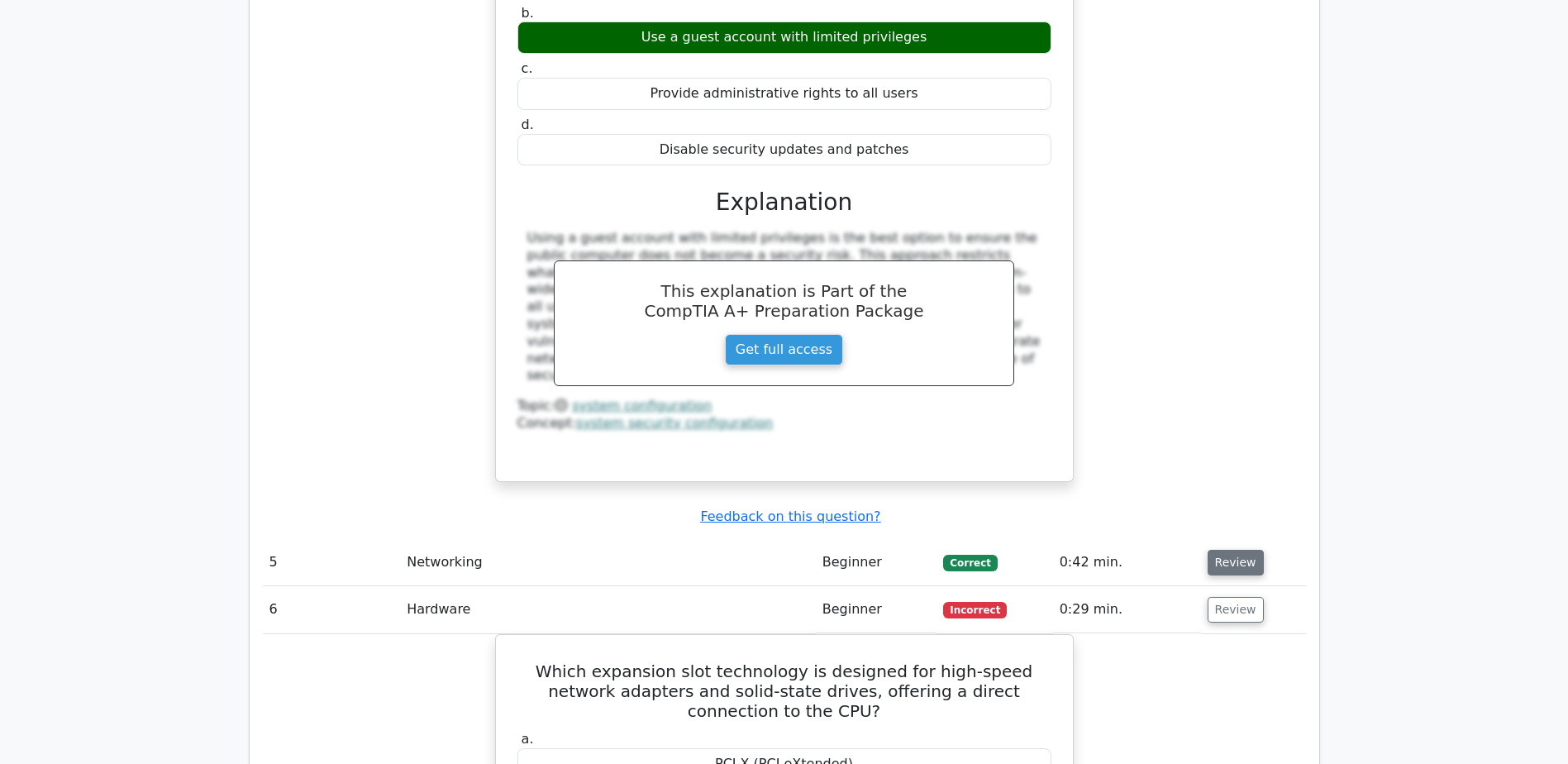
click at [1220, 550] on button "Review" at bounding box center [1235, 563] width 56 height 26
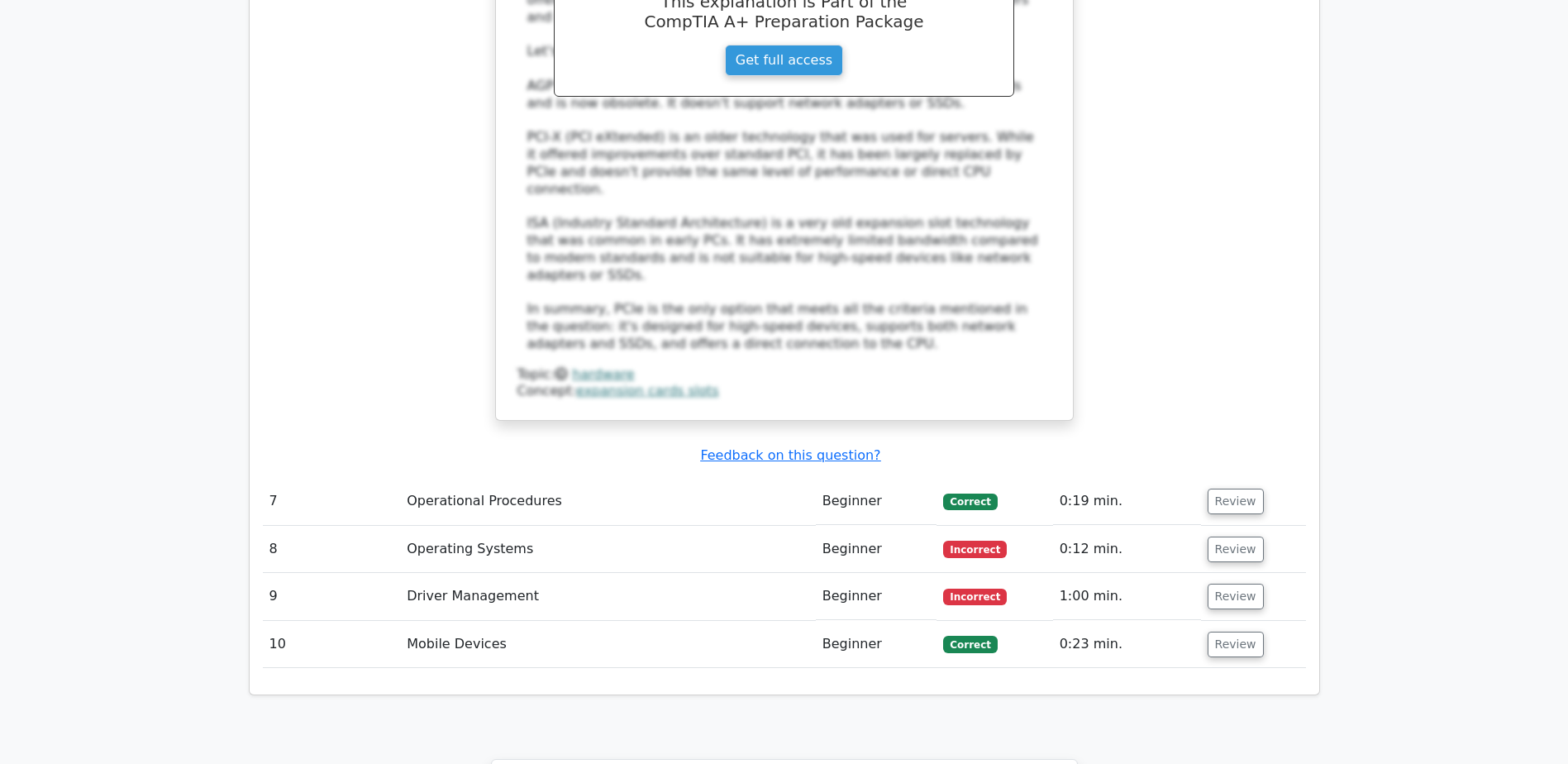
scroll to position [5643, 0]
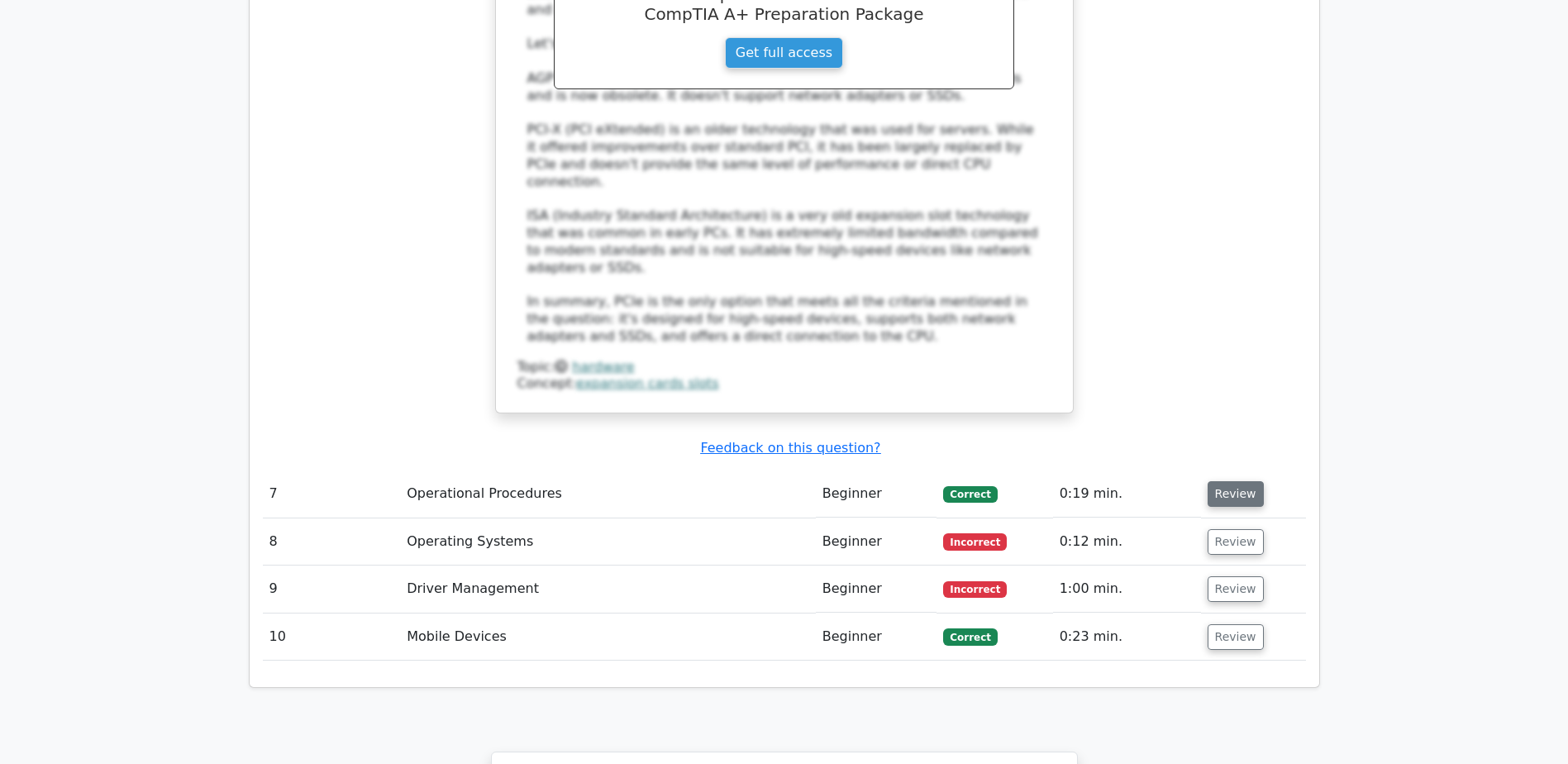
click at [1236, 481] on button "Review" at bounding box center [1235, 494] width 56 height 26
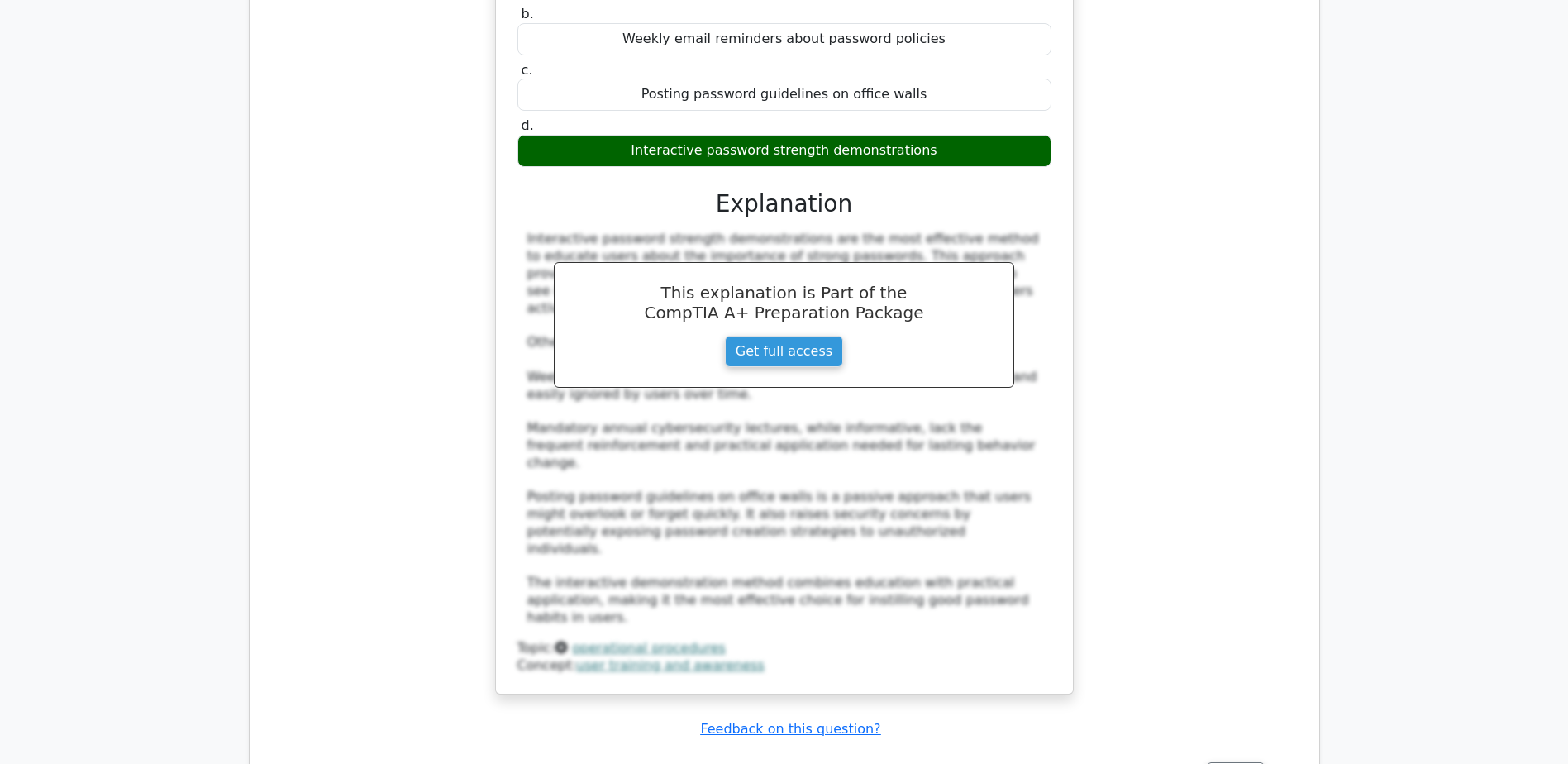
scroll to position [6469, 0]
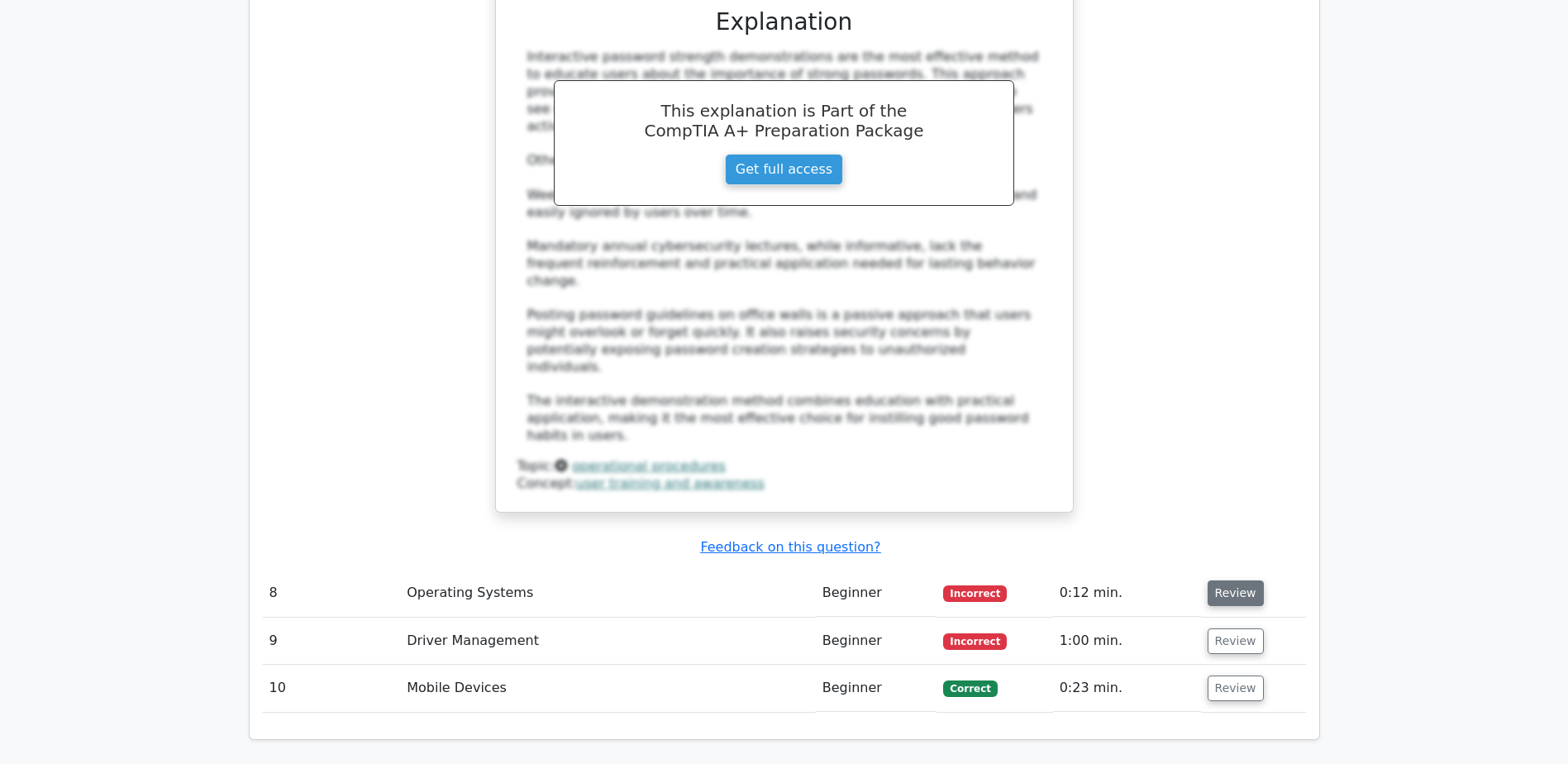
click at [1236, 581] on button "Review" at bounding box center [1235, 593] width 56 height 26
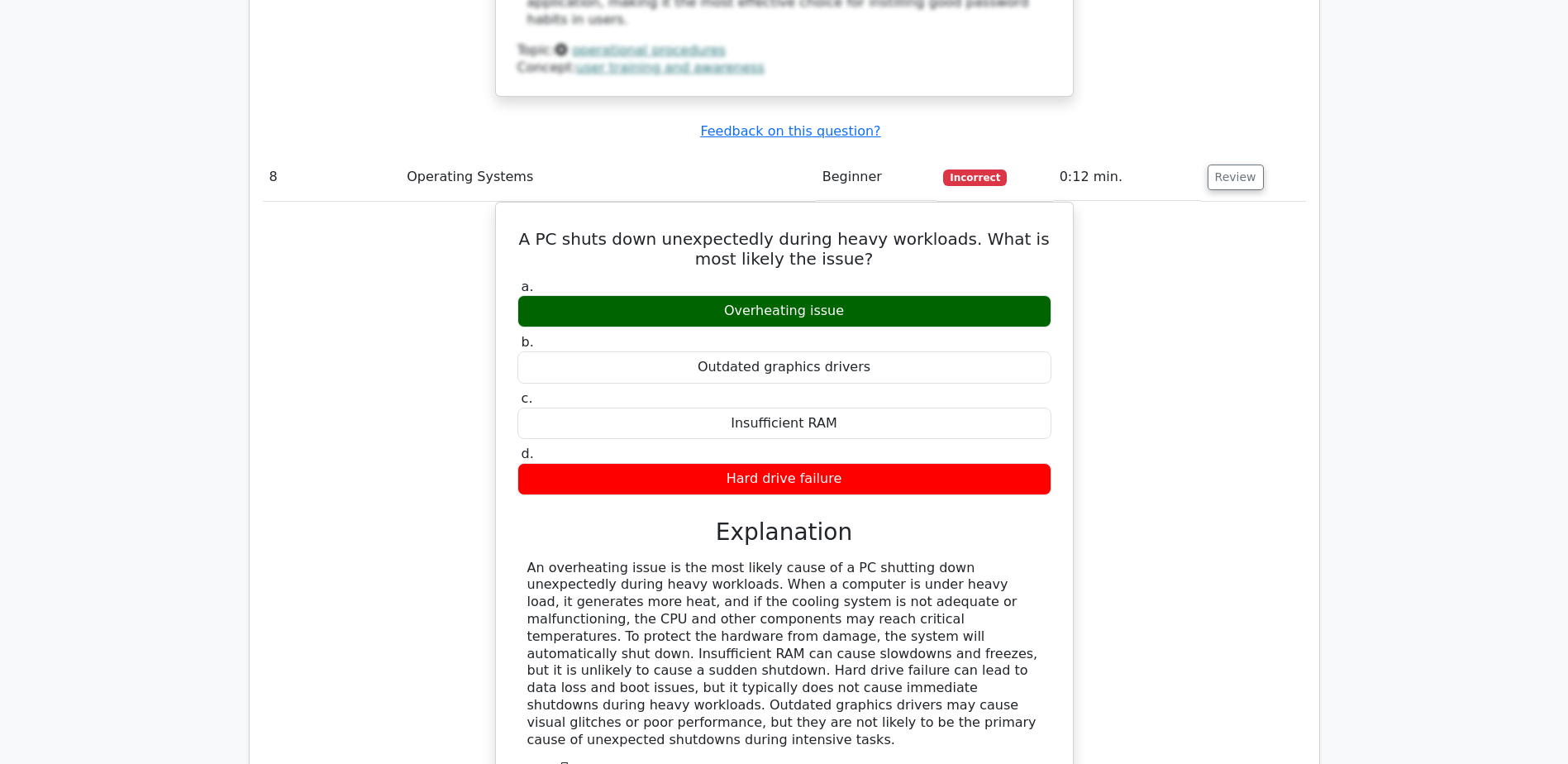
scroll to position [6883, 0]
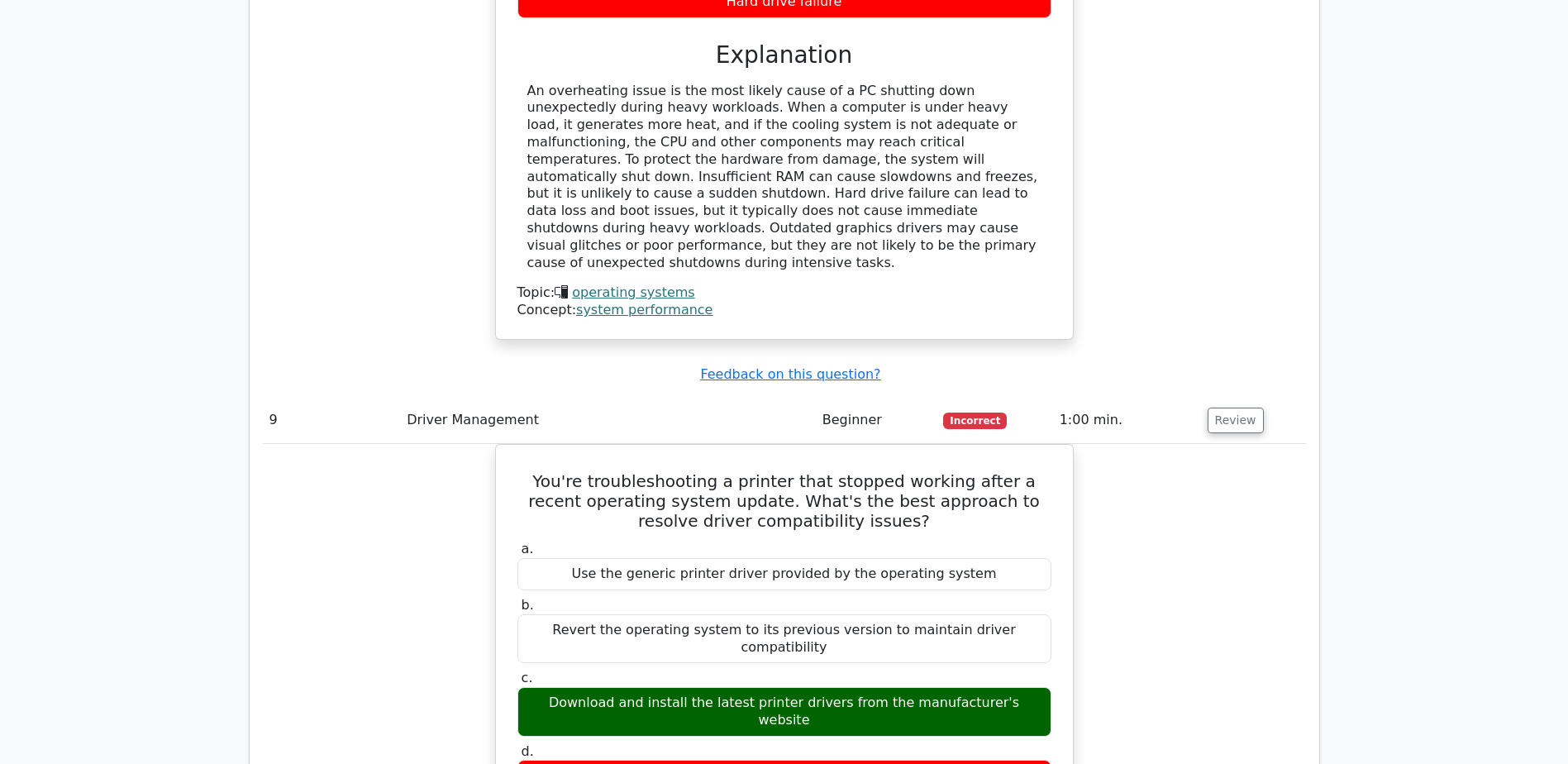
scroll to position [7462, 0]
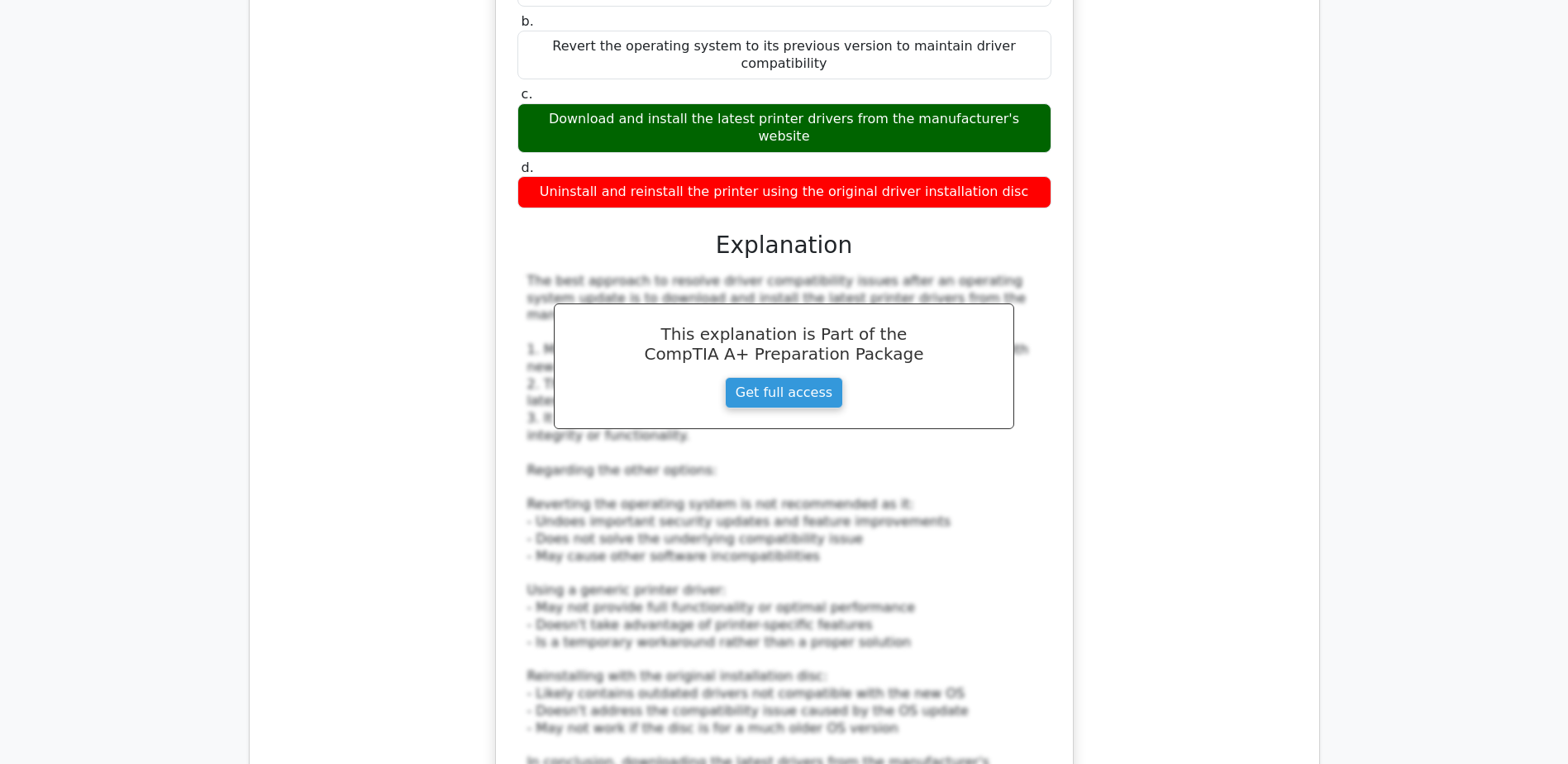
scroll to position [8123, 0]
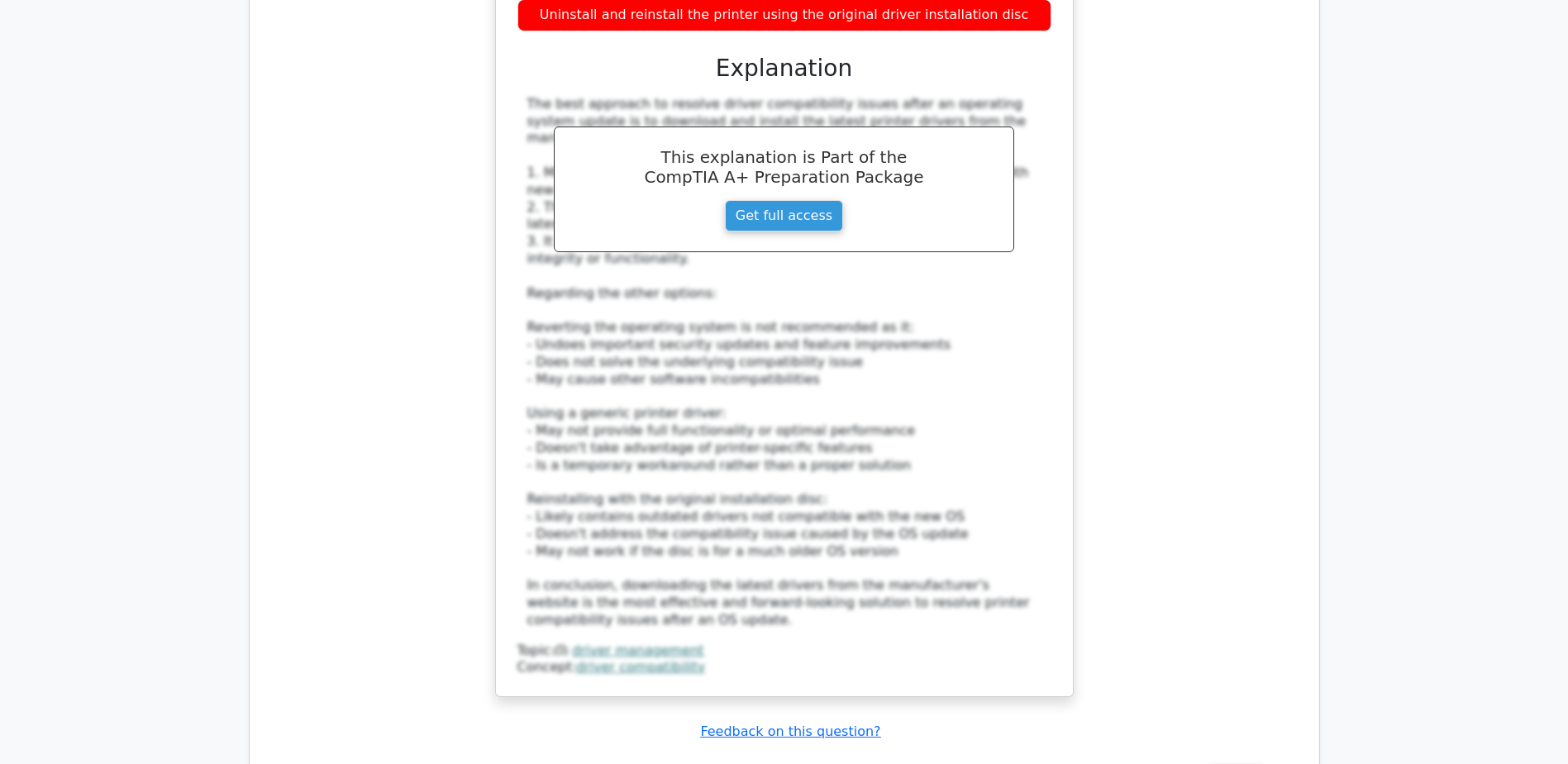
click at [1219, 763] on button "Review" at bounding box center [1235, 778] width 56 height 26
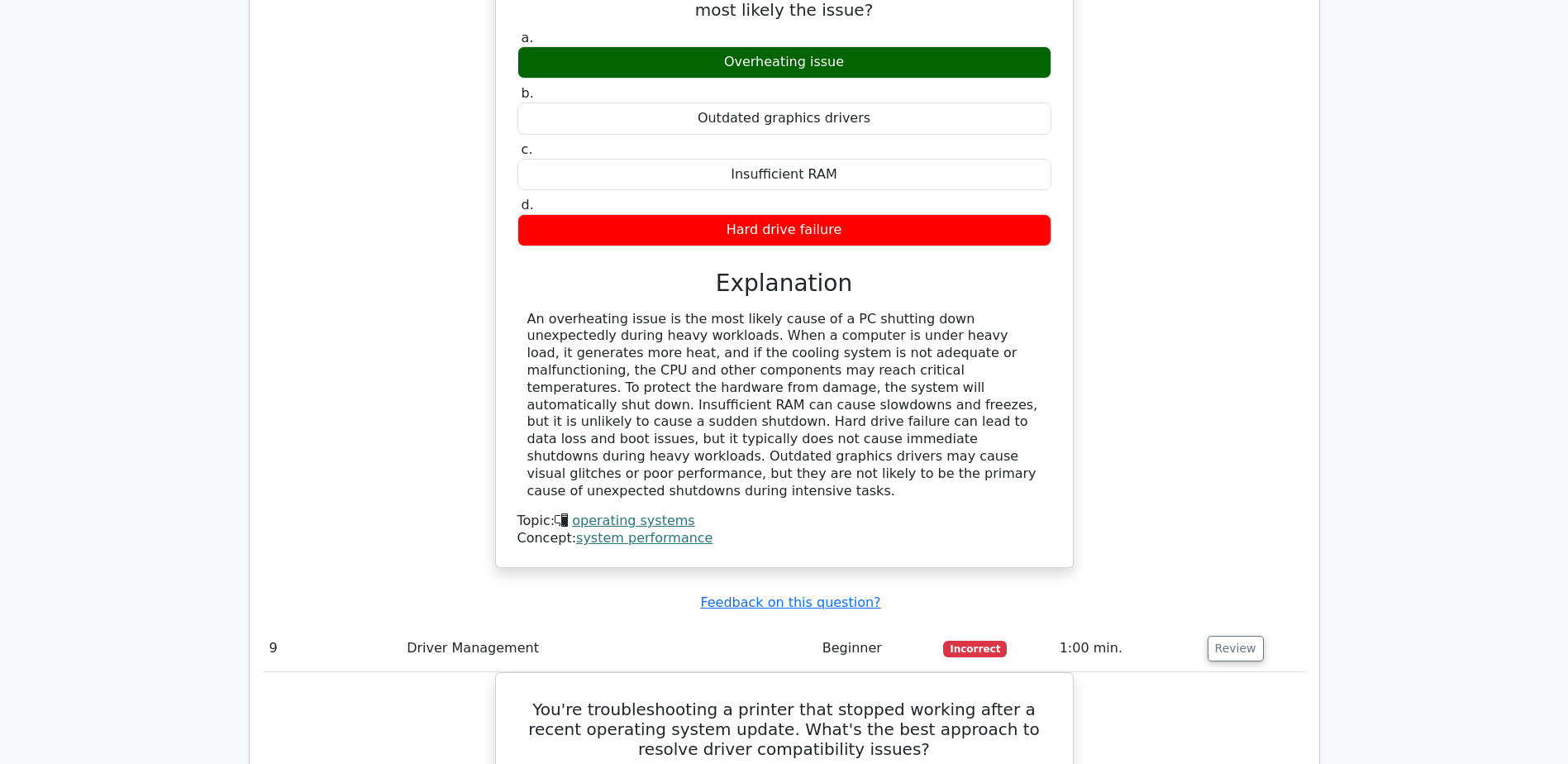
scroll to position [7130, 0]
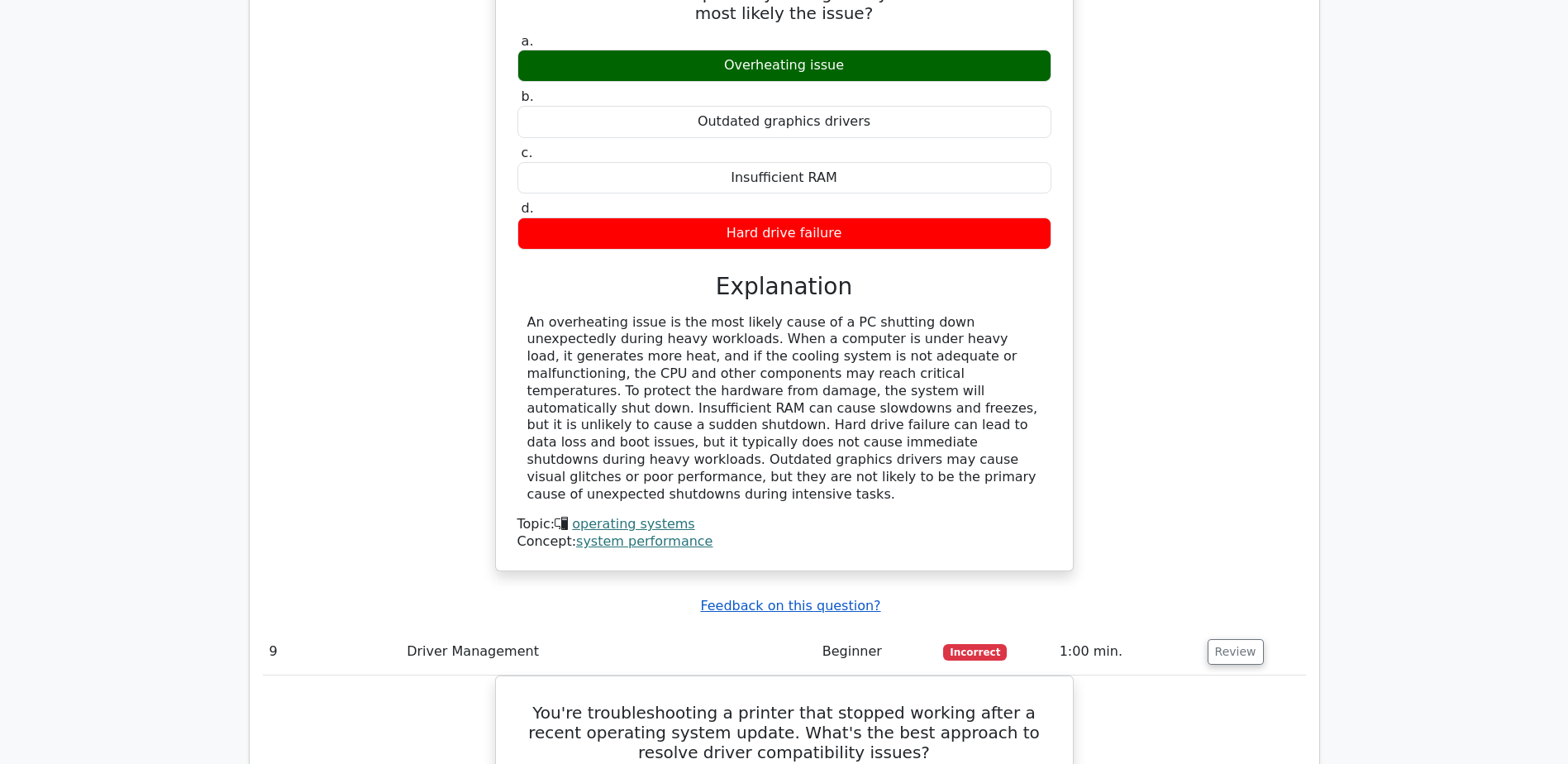
click at [804, 597] on u "Feedback on this question?" at bounding box center [789, 605] width 180 height 16
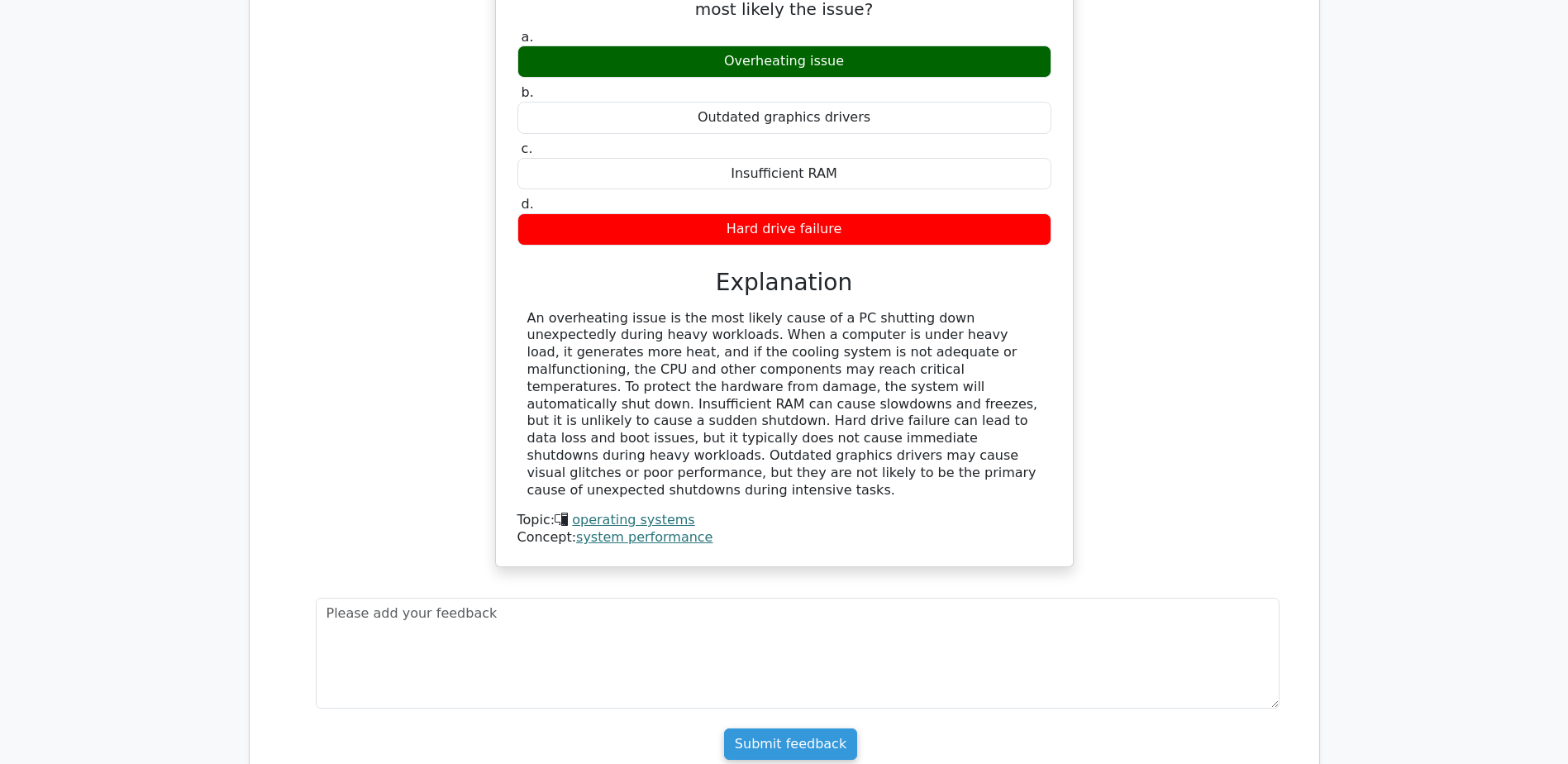
click at [652, 512] on link "operating systems" at bounding box center [633, 520] width 122 height 16
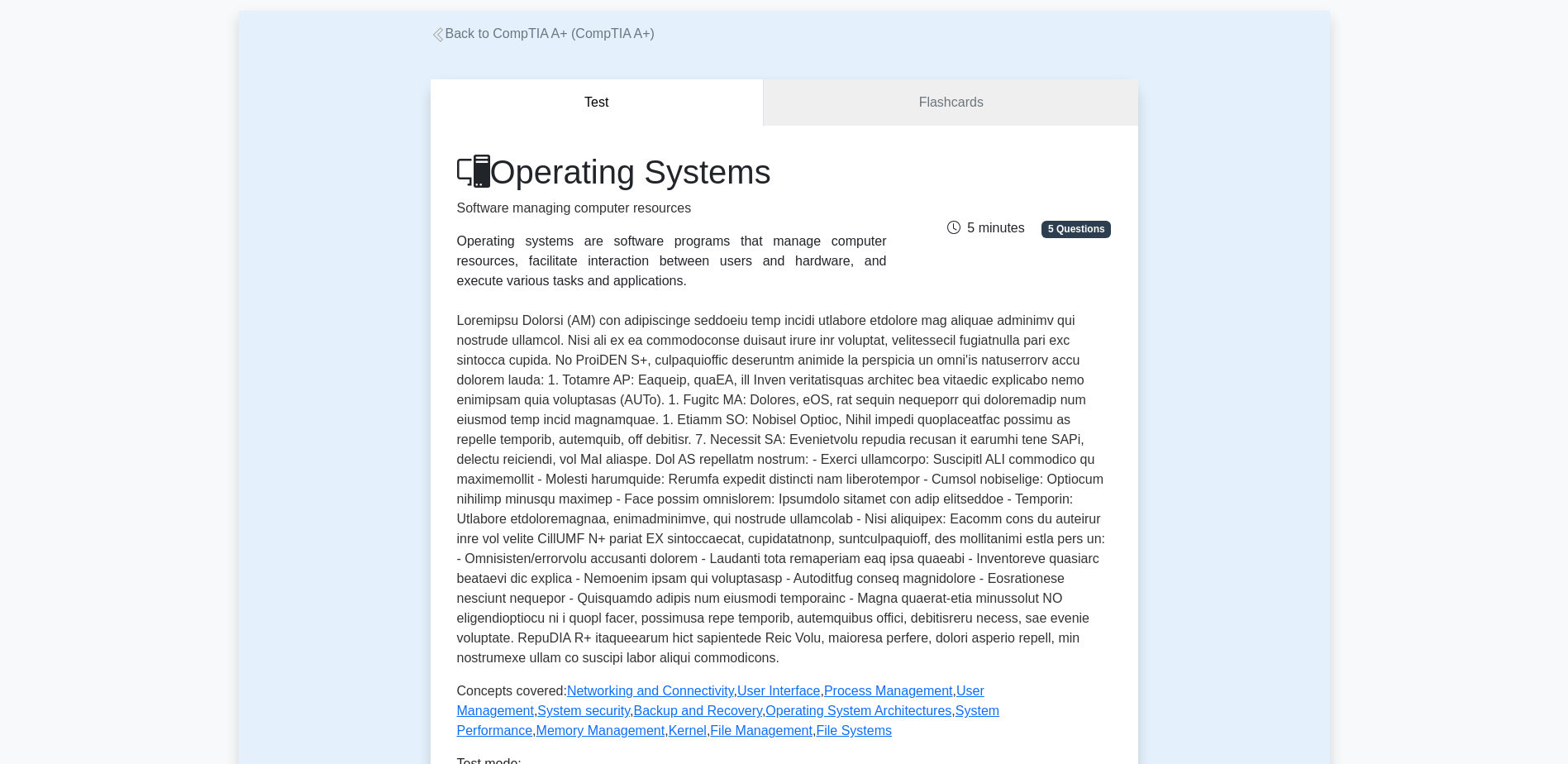
scroll to position [83, 0]
drag, startPoint x: 942, startPoint y: 499, endPoint x: 769, endPoint y: 512, distance: 173.5
click at [769, 512] on p at bounding box center [784, 488] width 654 height 357
drag, startPoint x: 769, startPoint y: 512, endPoint x: 726, endPoint y: 521, distance: 43.9
click at [792, 577] on p at bounding box center [784, 488] width 654 height 357
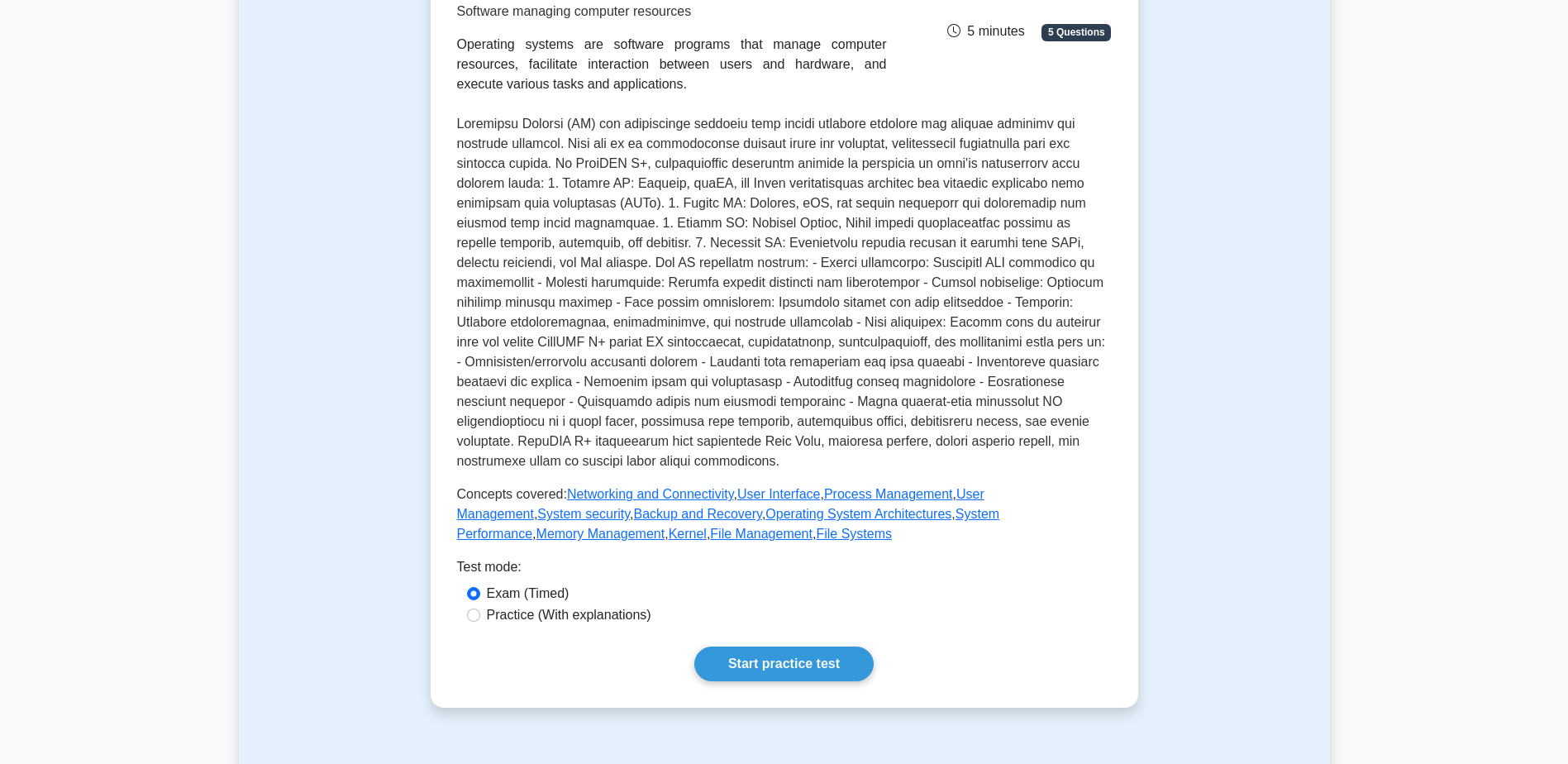
scroll to position [330, 0]
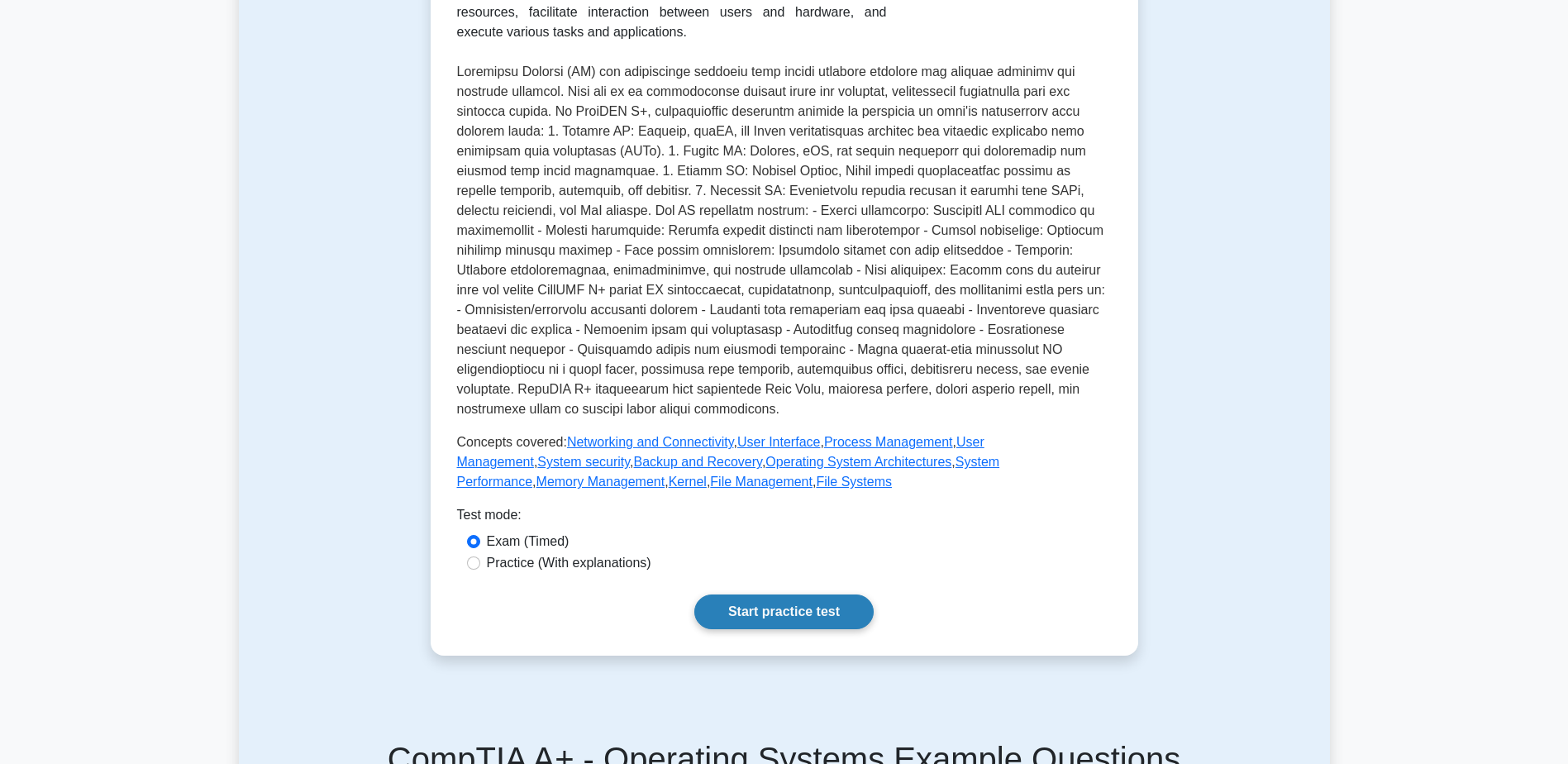
click at [804, 612] on link "Start practice test" at bounding box center [784, 611] width 179 height 35
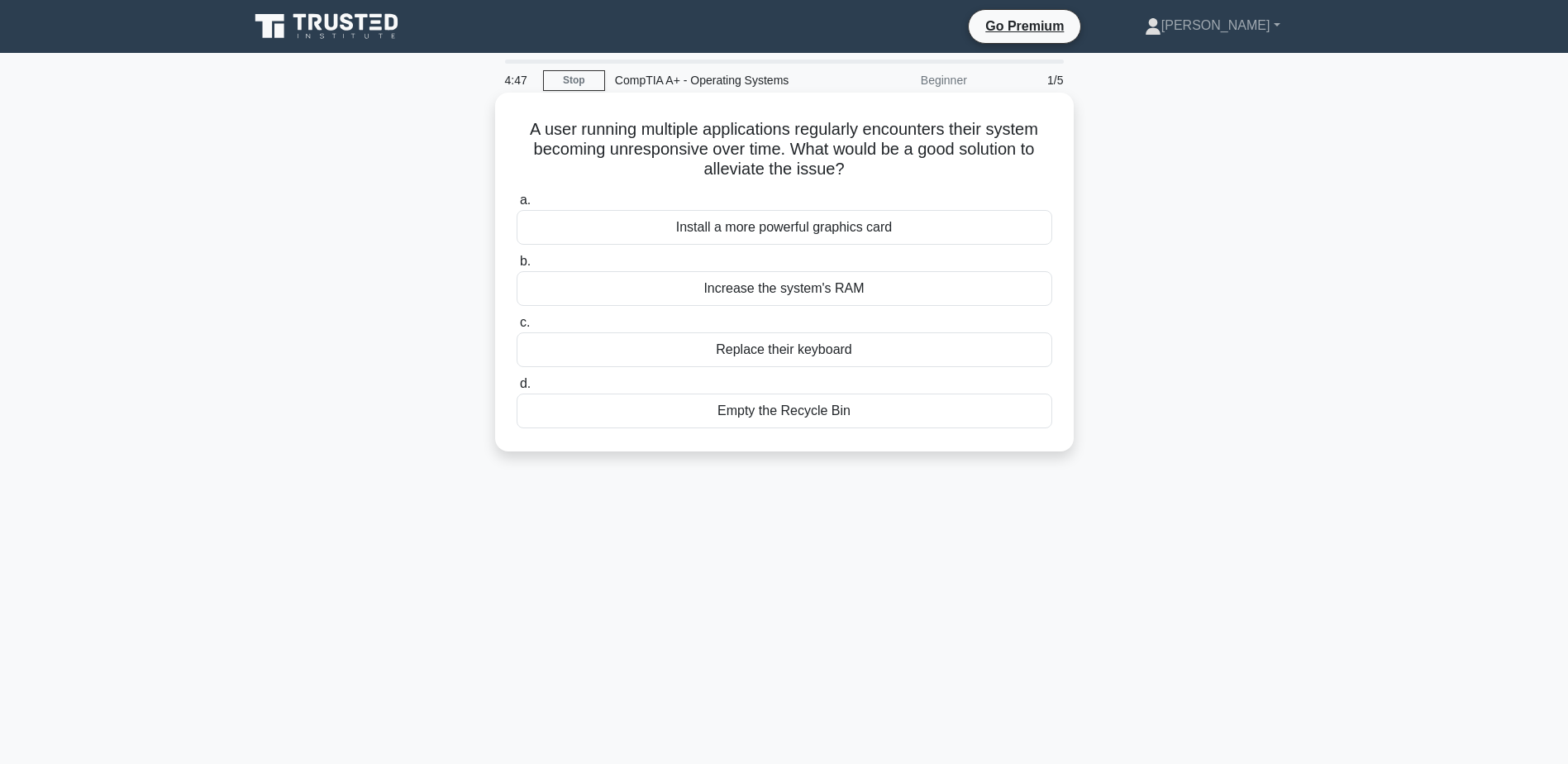
click at [883, 291] on div "Increase the system's RAM" at bounding box center [784, 288] width 535 height 35
click at [516, 267] on input "b. Increase the system's RAM" at bounding box center [516, 261] width 0 height 11
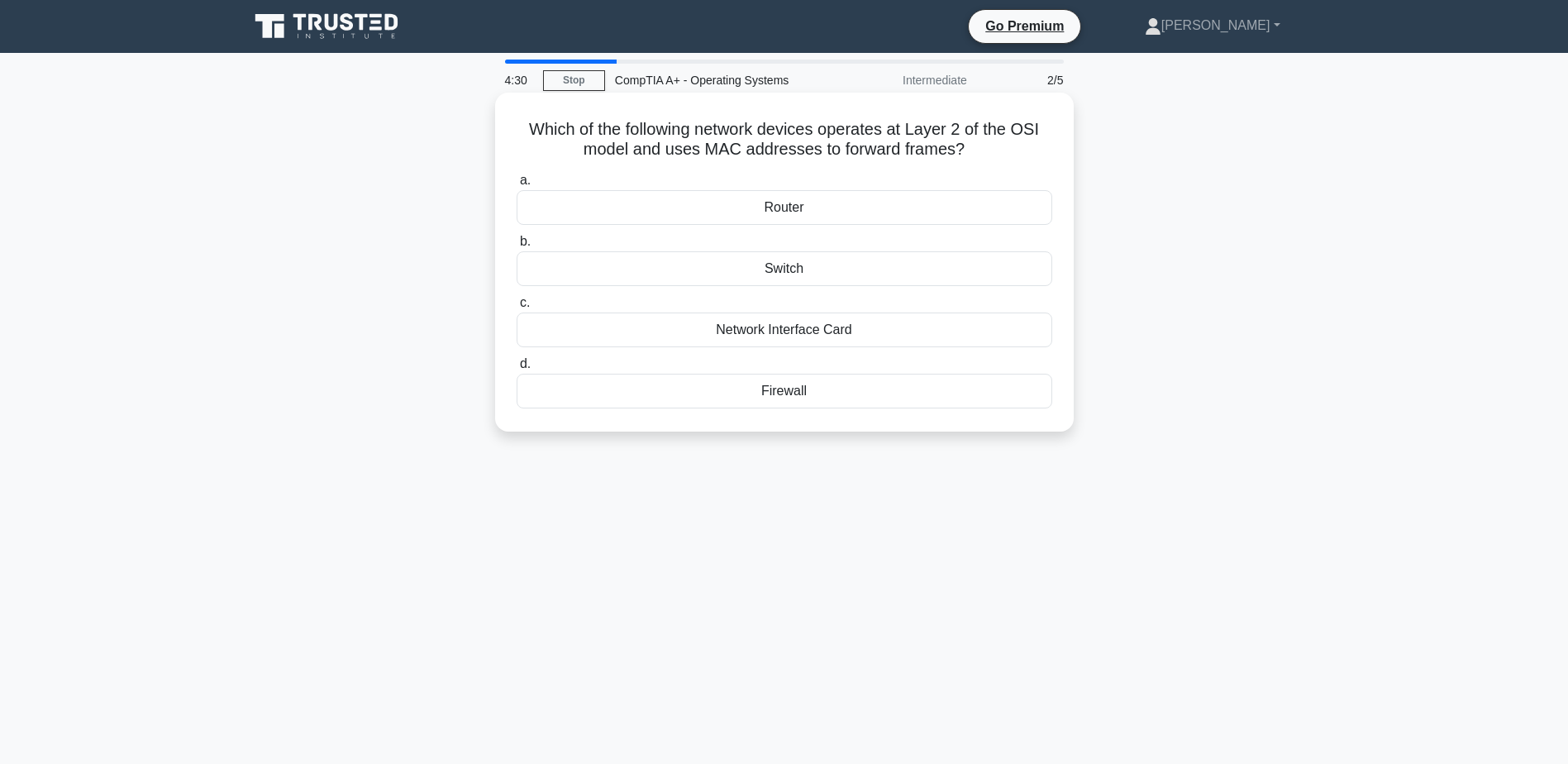
click at [874, 328] on div "Network Interface Card" at bounding box center [784, 329] width 535 height 35
click at [516, 309] on input "c. Network Interface Card" at bounding box center [516, 303] width 0 height 11
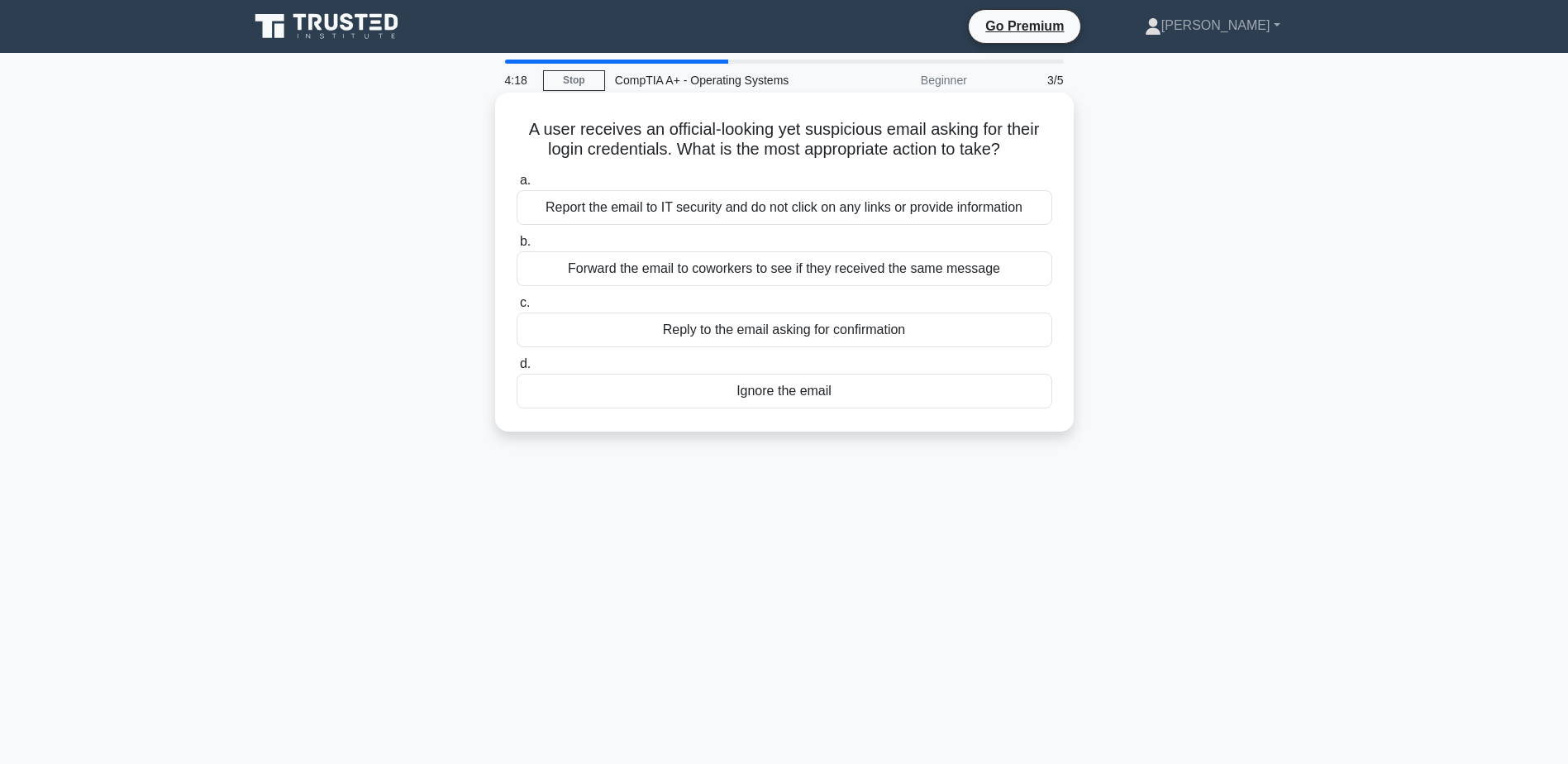
click at [983, 203] on div "Report the email to IT security and do not click on any links or provide inform…" at bounding box center [784, 207] width 535 height 35
click at [516, 186] on input "a. Report the email to IT security and do not click on any links or provide inf…" at bounding box center [516, 180] width 0 height 11
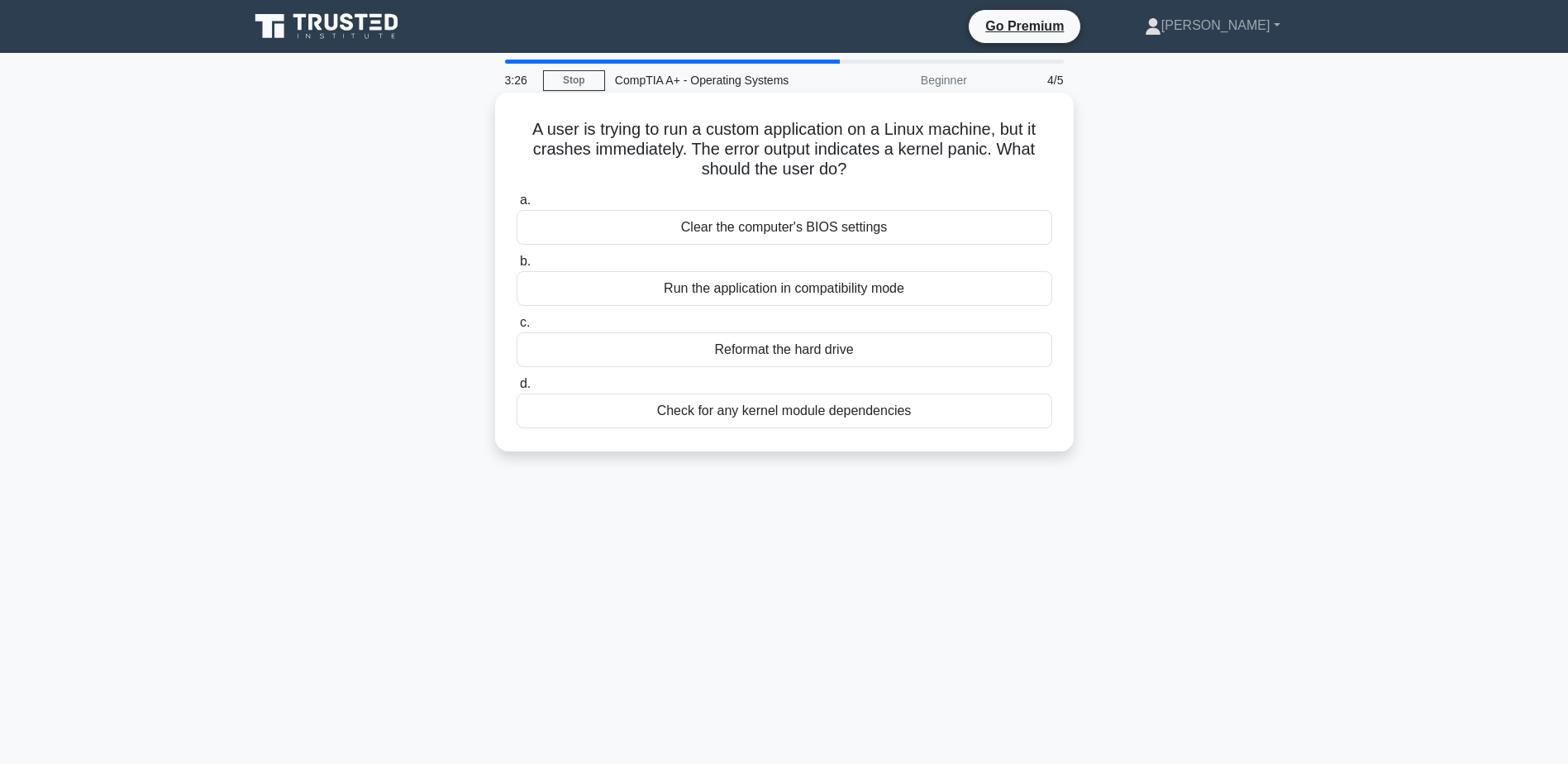
click at [896, 228] on div "Clear the computer's BIOS settings" at bounding box center [784, 227] width 535 height 35
click at [516, 206] on input "a. Clear the computer's BIOS settings" at bounding box center [516, 200] width 0 height 11
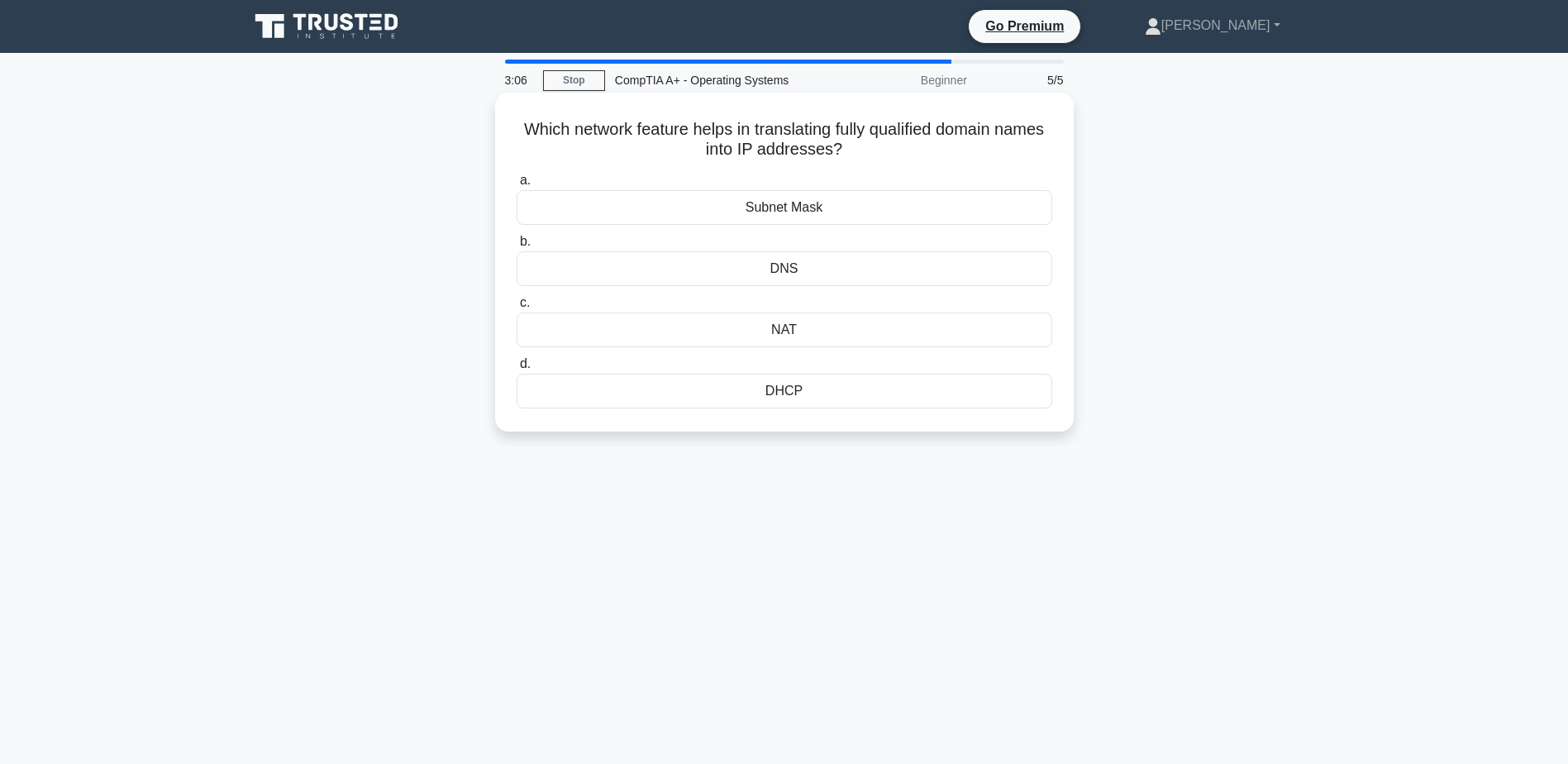
click at [881, 207] on div "Subnet Mask" at bounding box center [784, 207] width 535 height 35
click at [516, 186] on input "a. Subnet Mask" at bounding box center [516, 180] width 0 height 11
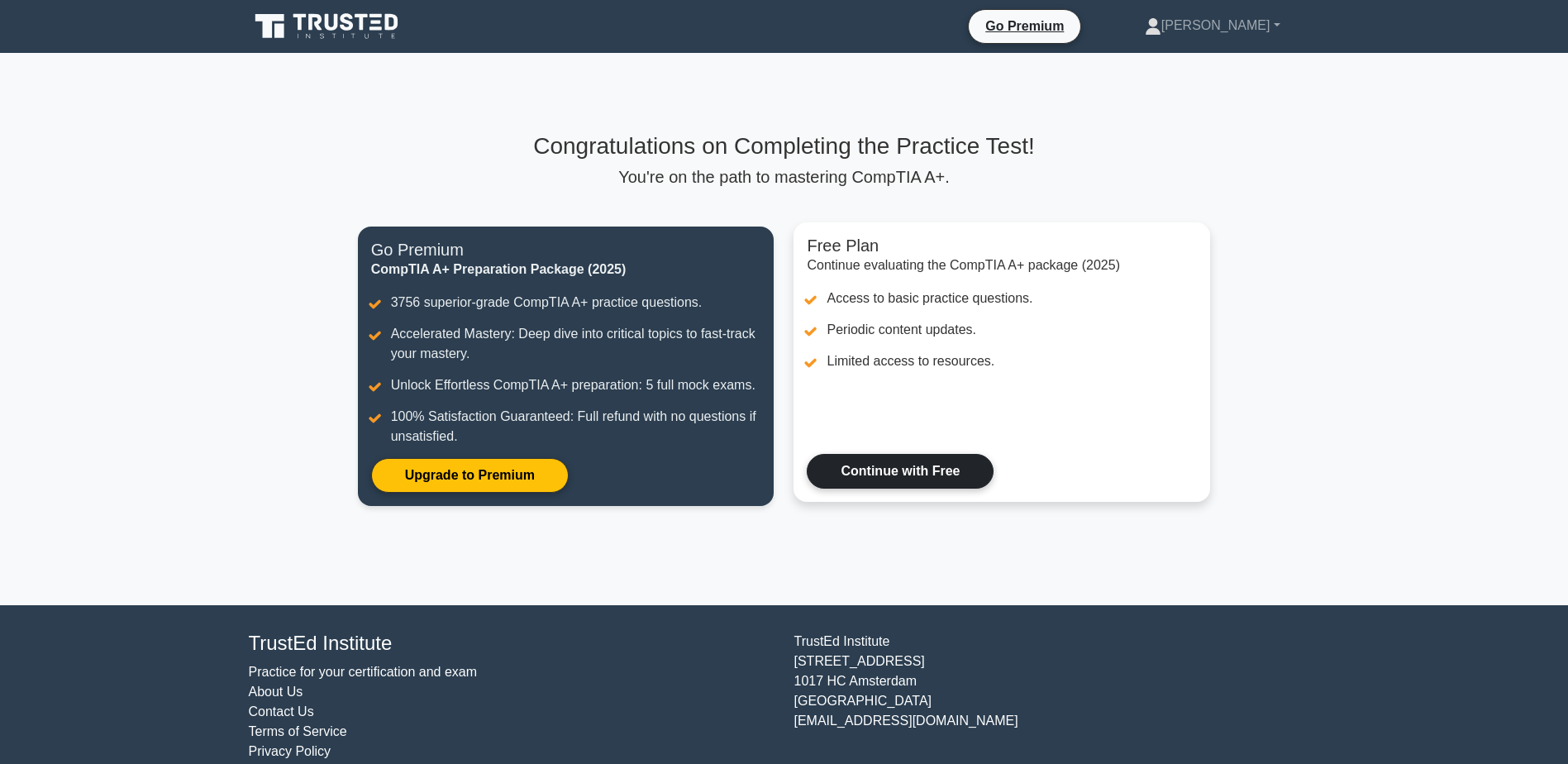
click at [924, 465] on link "Continue with Free" at bounding box center [901, 470] width 187 height 35
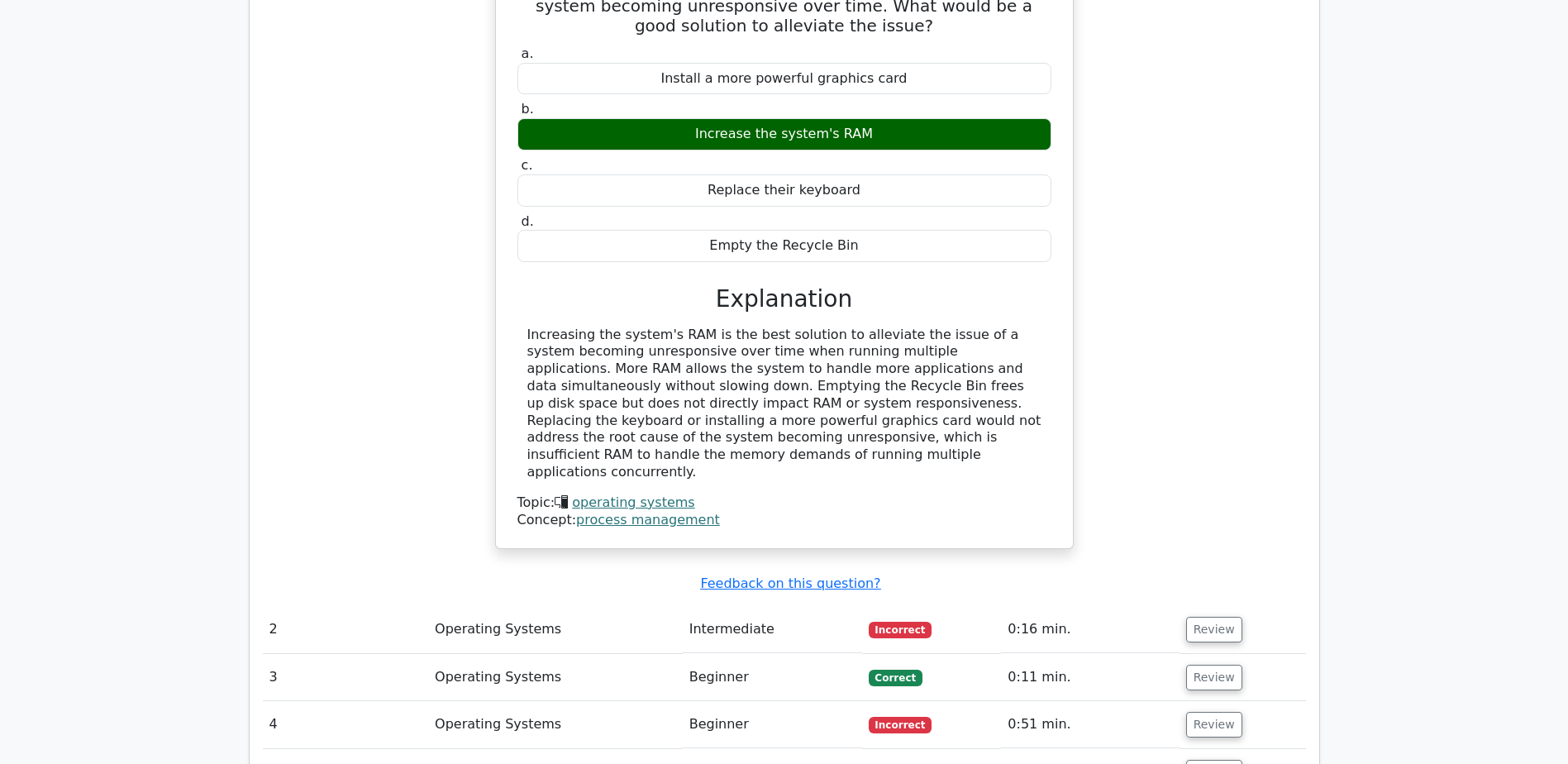
scroll to position [1323, 0]
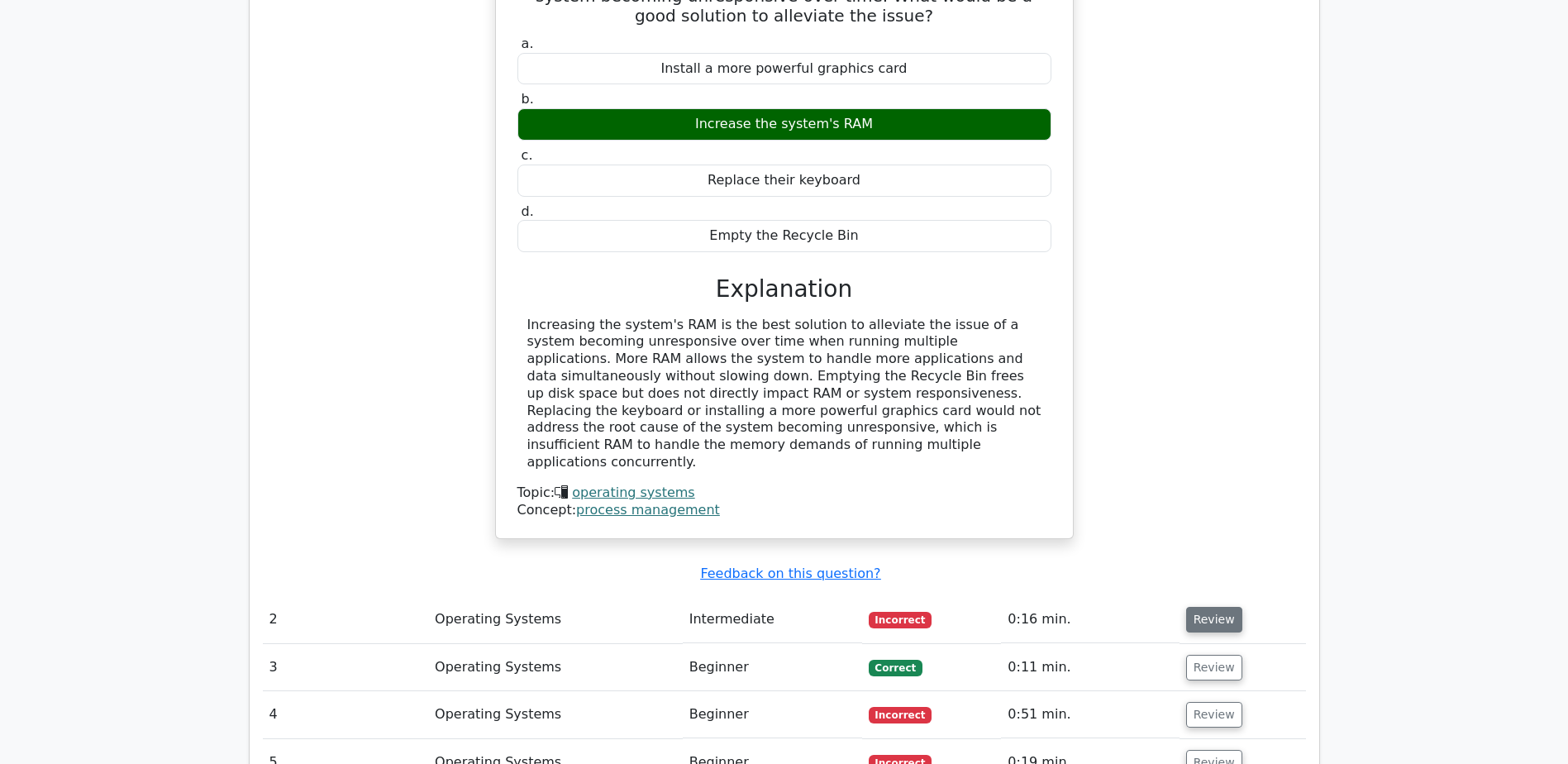
click at [1202, 607] on button "Review" at bounding box center [1213, 620] width 56 height 26
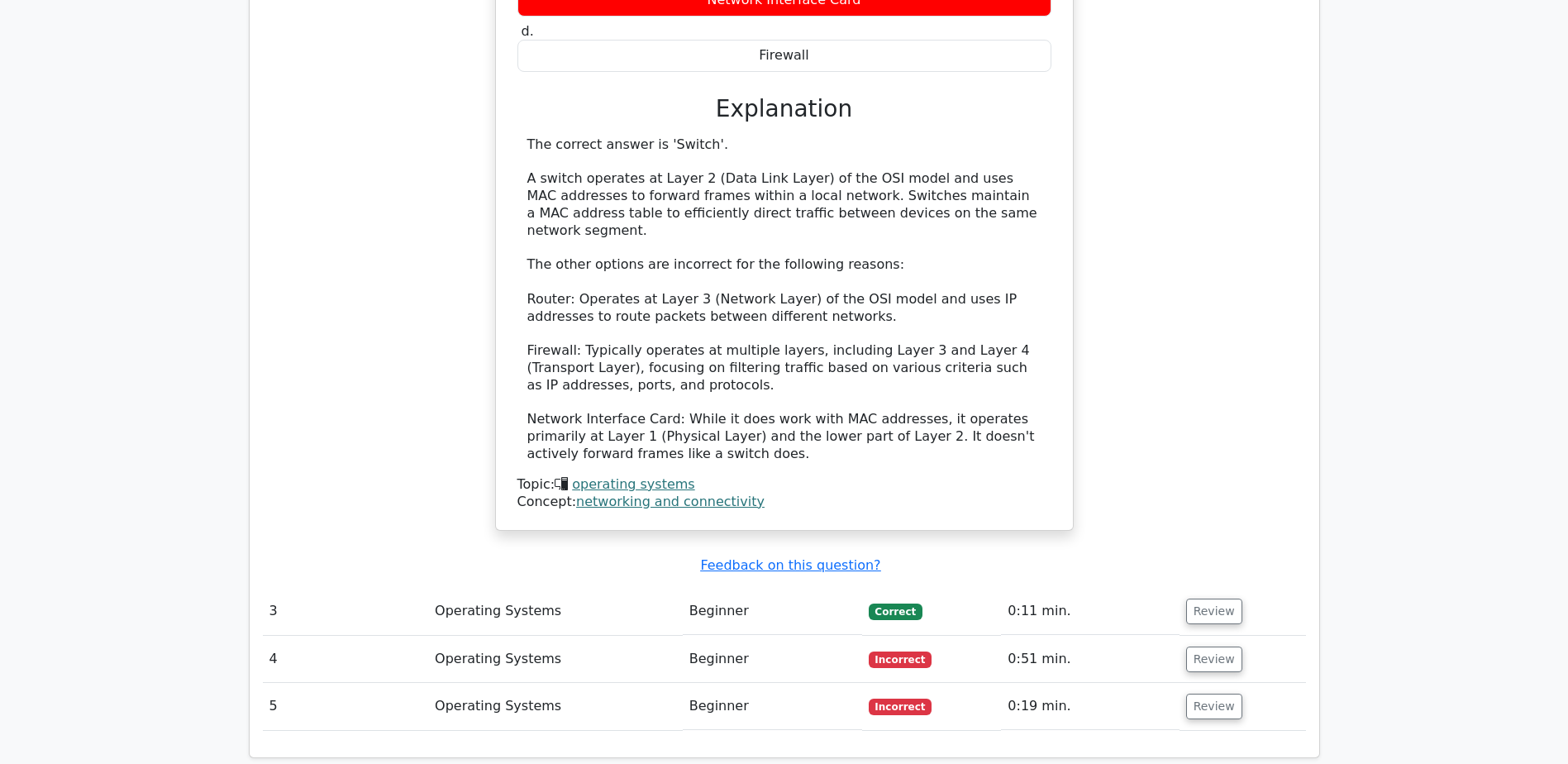
scroll to position [2232, 0]
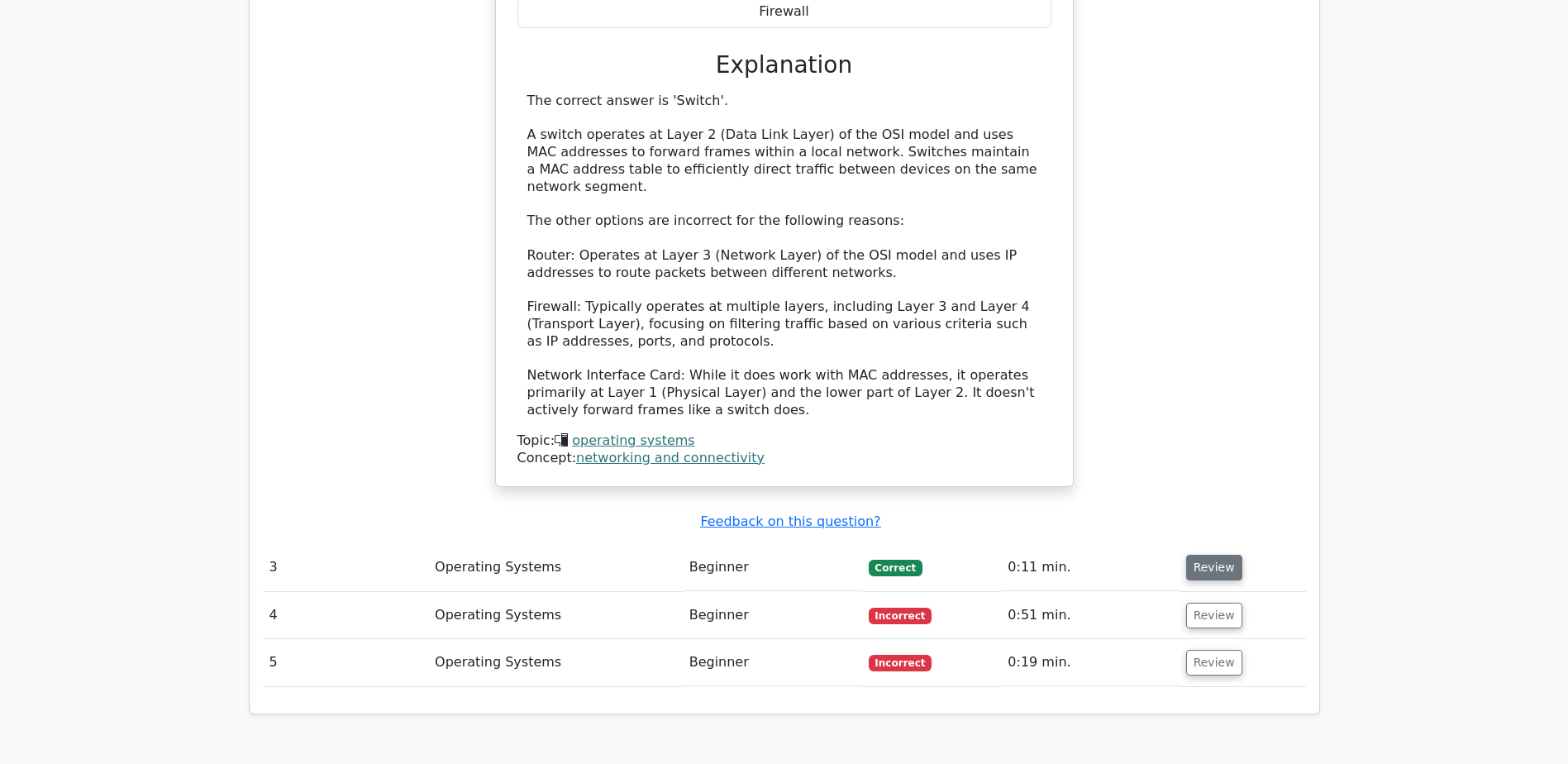
click at [1214, 555] on button "Review" at bounding box center [1213, 568] width 56 height 26
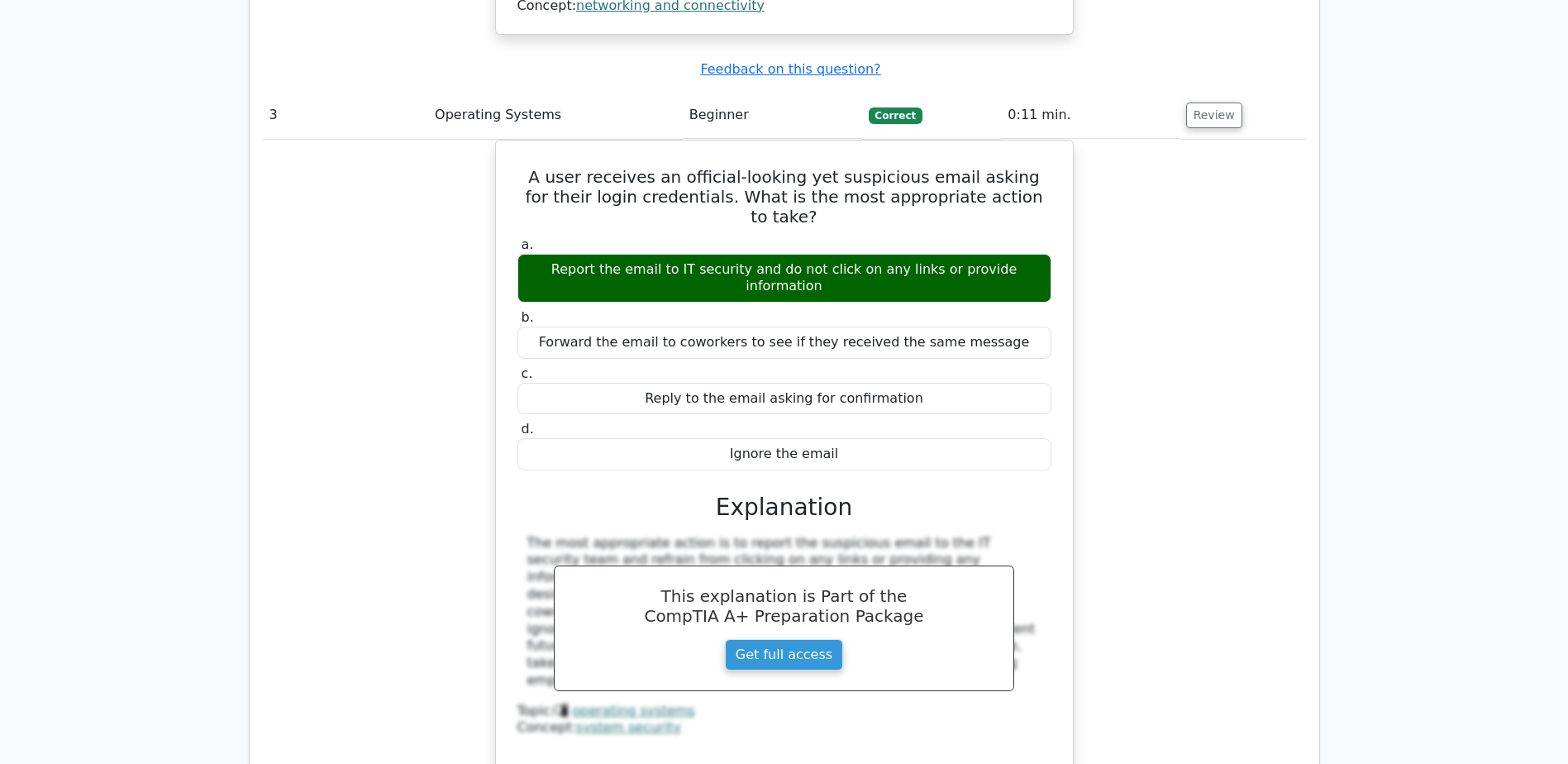
scroll to position [2811, 0]
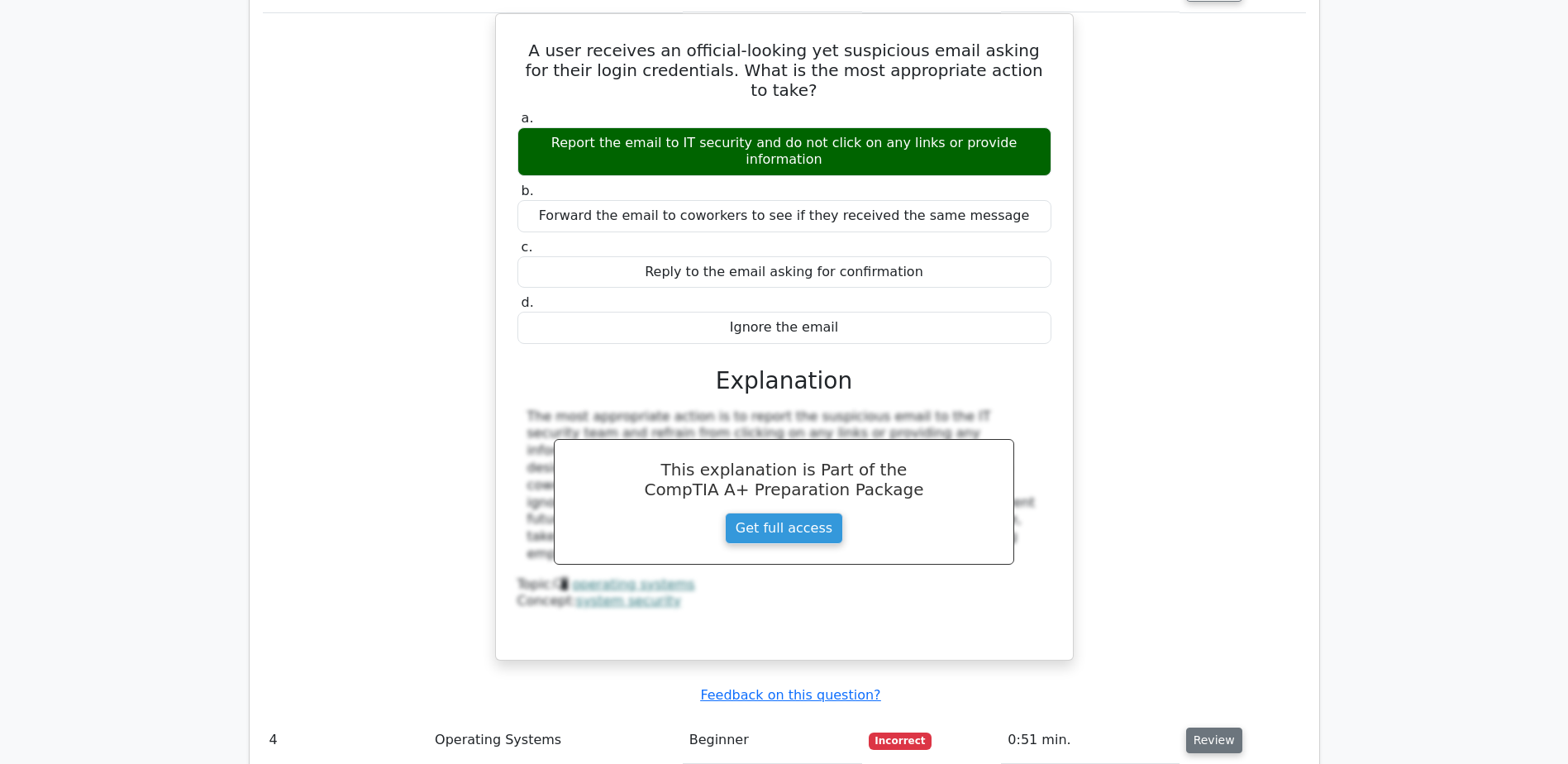
click at [1212, 728] on button "Review" at bounding box center [1213, 740] width 56 height 26
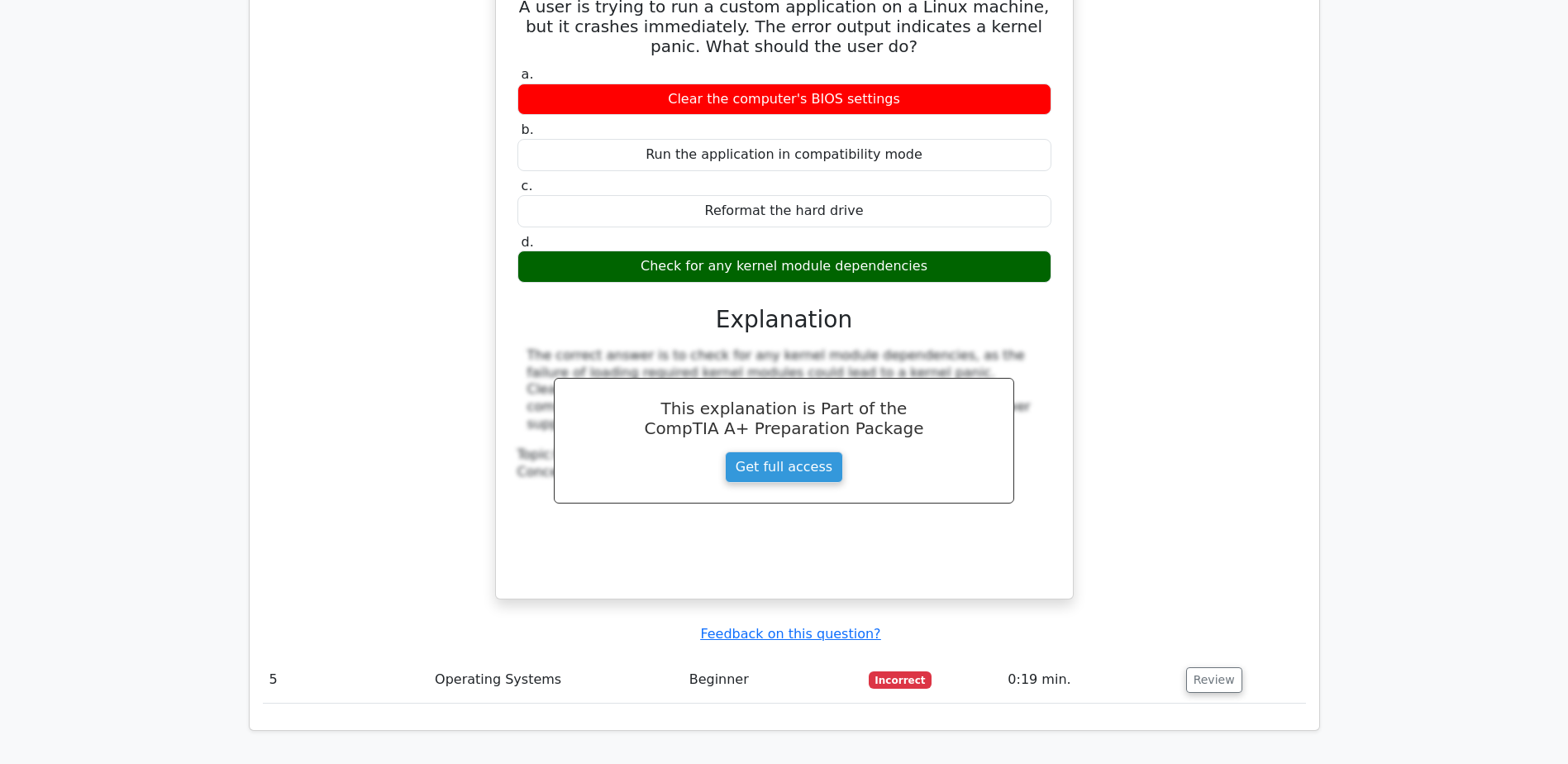
scroll to position [3638, 0]
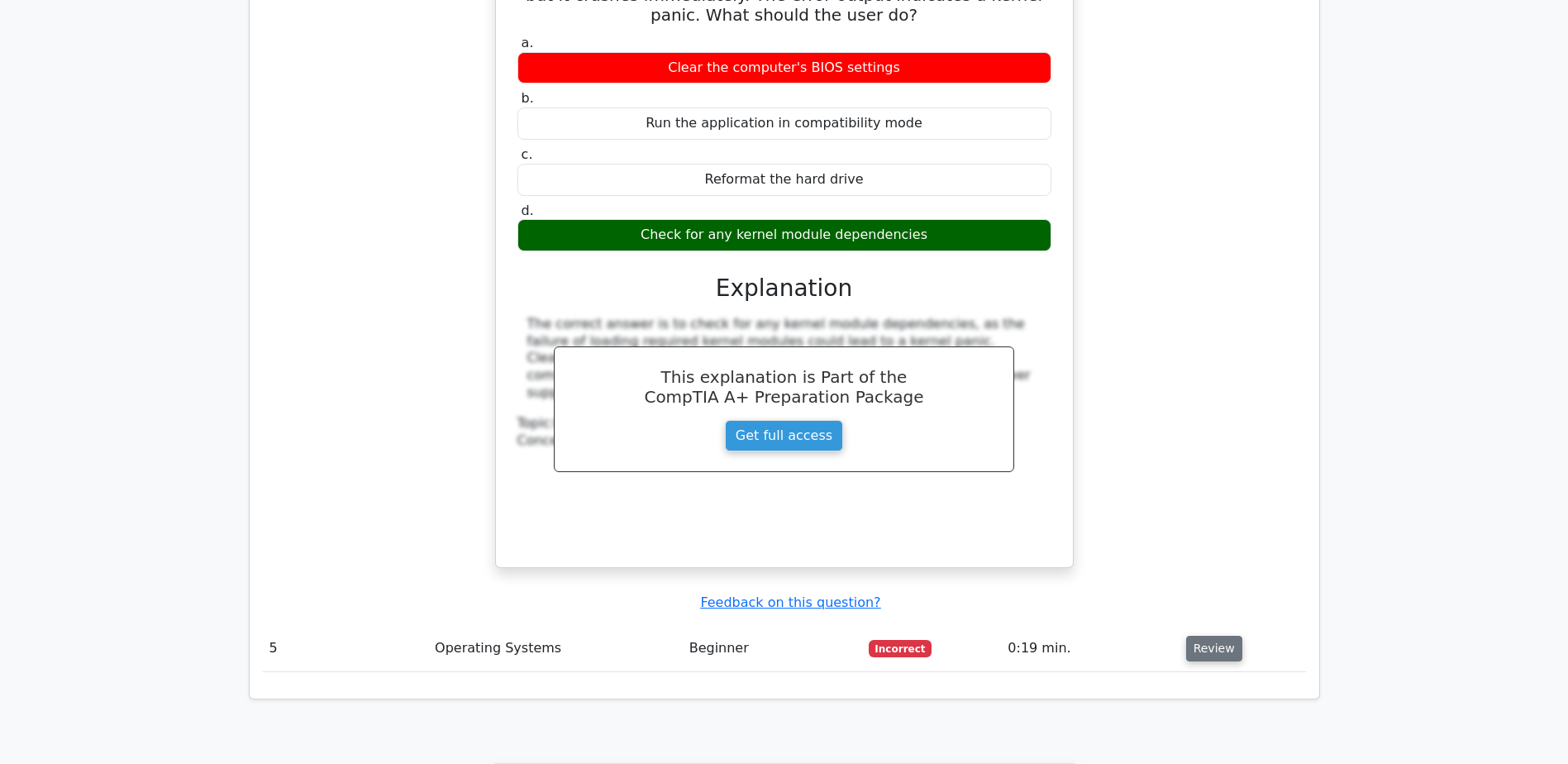
click at [1201, 636] on button "Review" at bounding box center [1213, 649] width 56 height 26
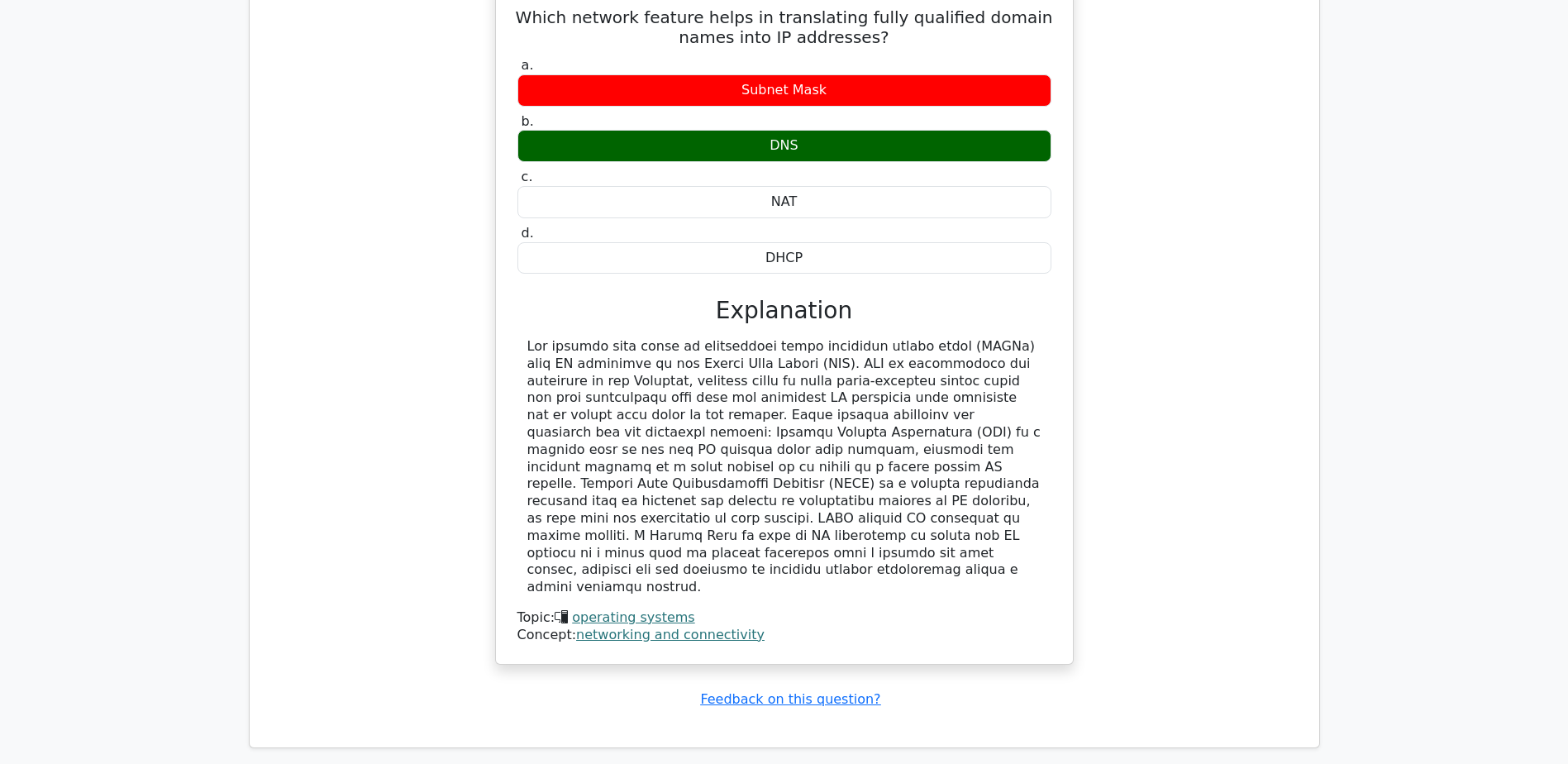
scroll to position [4216, 0]
